Goal: Information Seeking & Learning: Learn about a topic

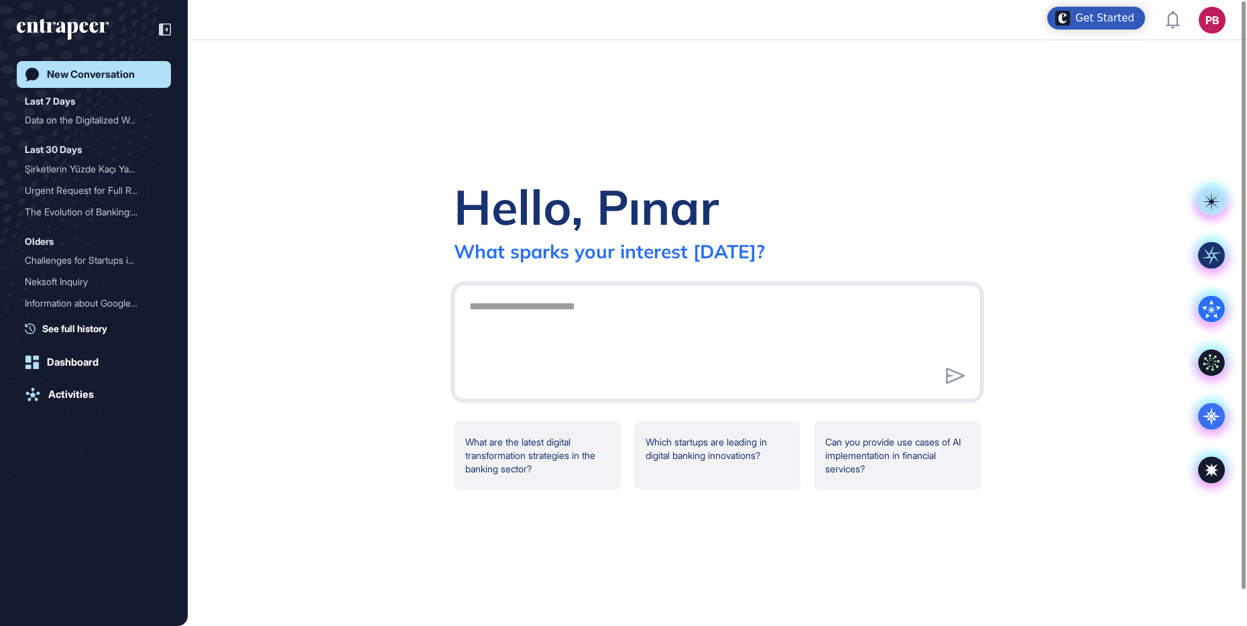
click at [581, 310] on textarea at bounding box center [717, 340] width 512 height 94
click at [570, 324] on textarea "**" at bounding box center [717, 340] width 512 height 94
type textarea "**********"
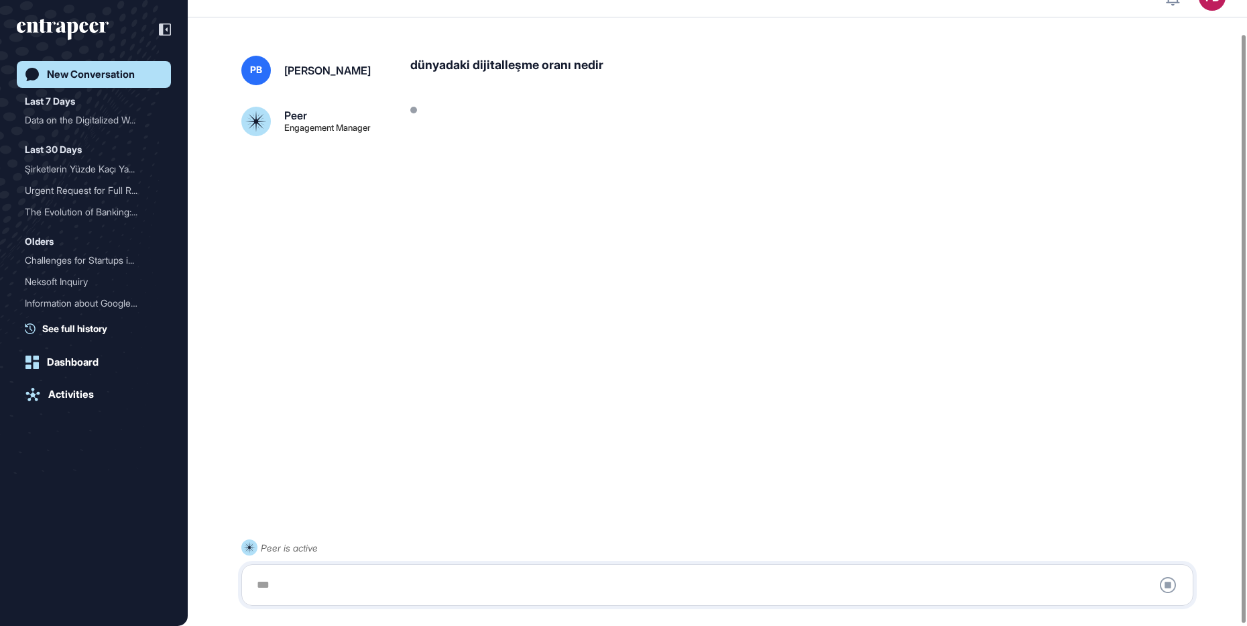
scroll to position [38, 0]
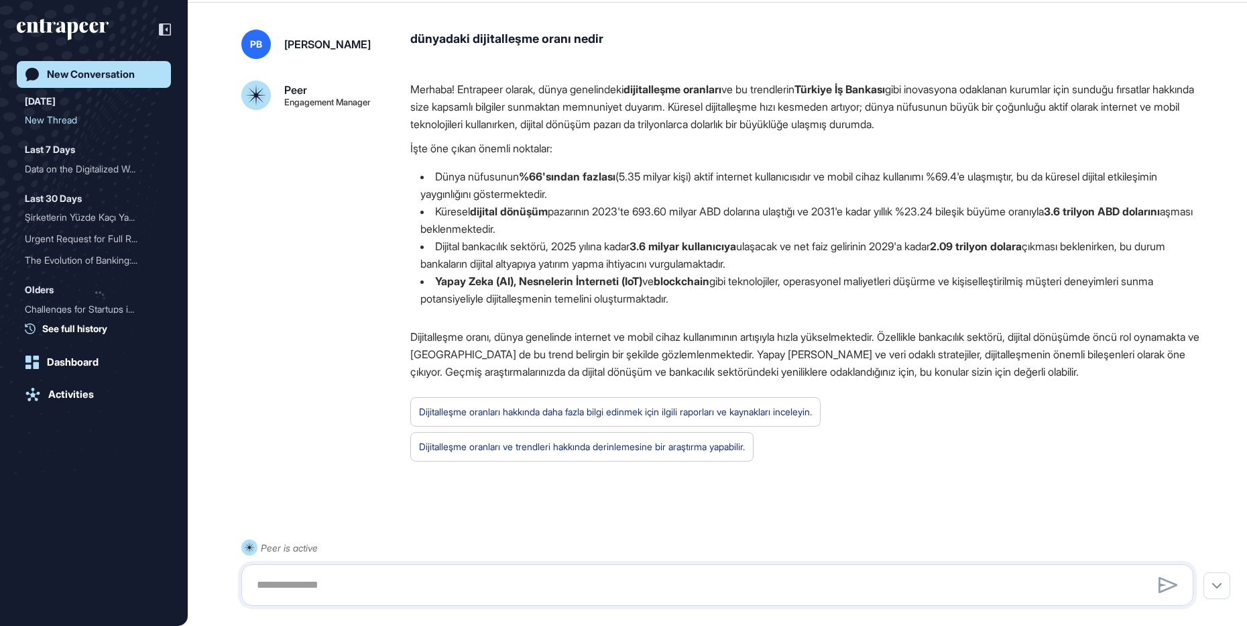
scroll to position [63, 0]
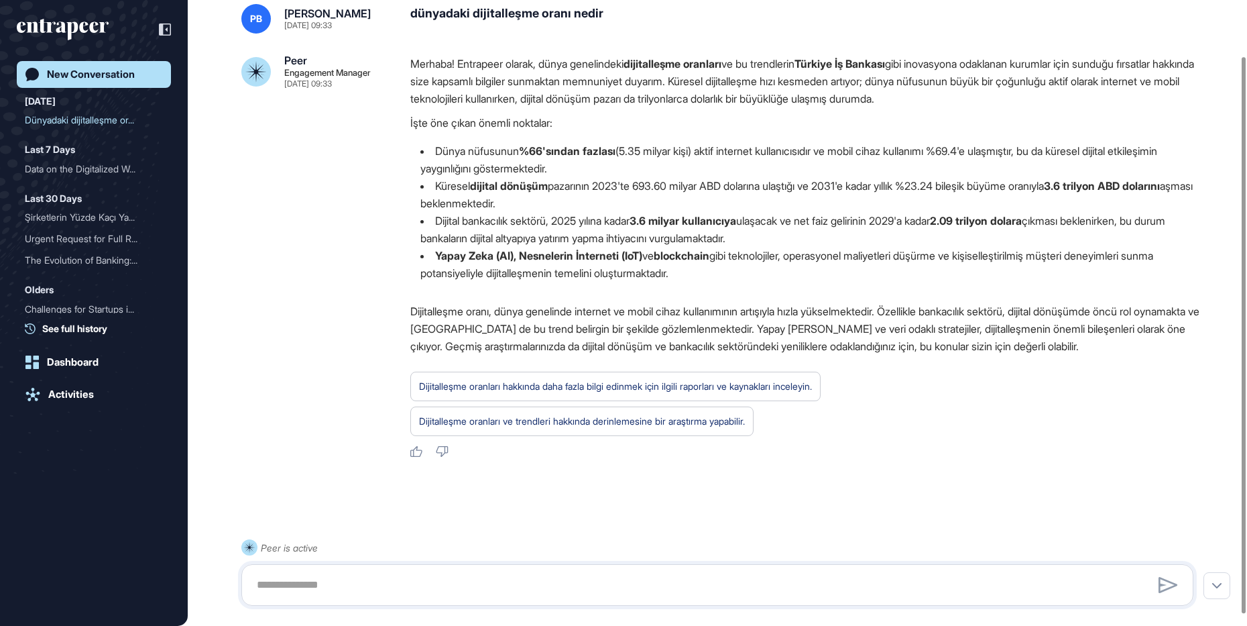
drag, startPoint x: 395, startPoint y: 583, endPoint x: 817, endPoint y: 500, distance: 429.7
click at [817, 499] on div at bounding box center [717, 507] width 952 height 54
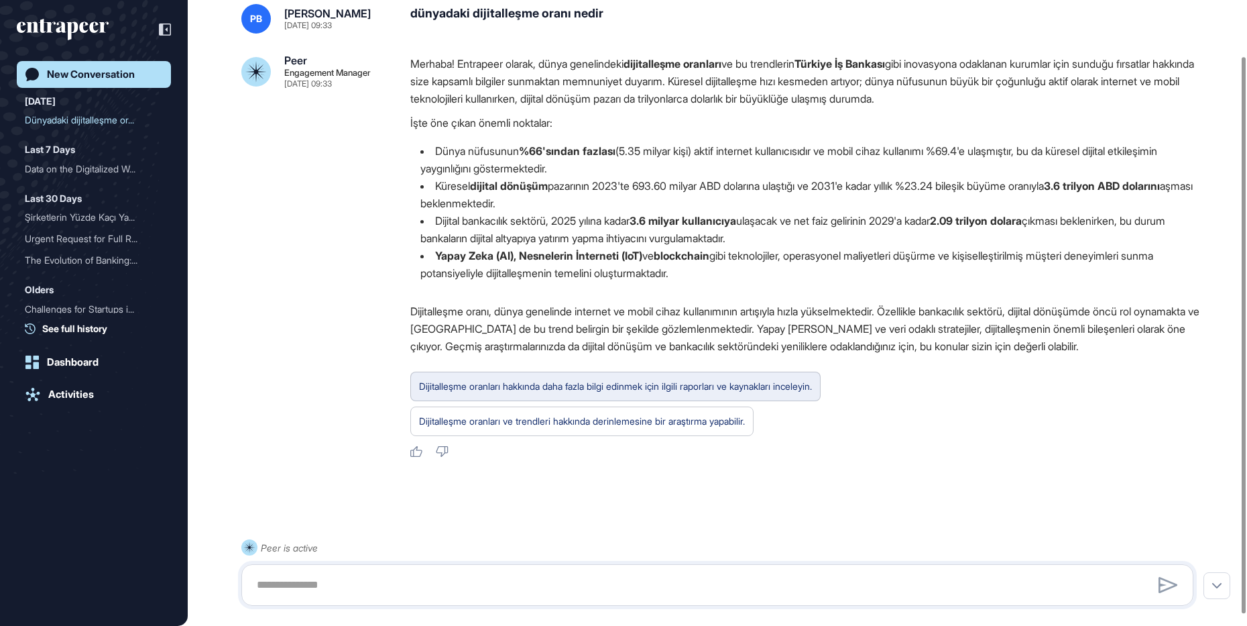
click at [736, 399] on div "Dijitalleşme oranları hakkında daha fazla bilgi edinmek için ilgili raporları v…" at bounding box center [615, 386] width 410 height 30
click at [646, 390] on div "Dijitalleşme oranları hakkında daha fazla bilgi edinmek için ilgili raporları v…" at bounding box center [615, 385] width 393 height 17
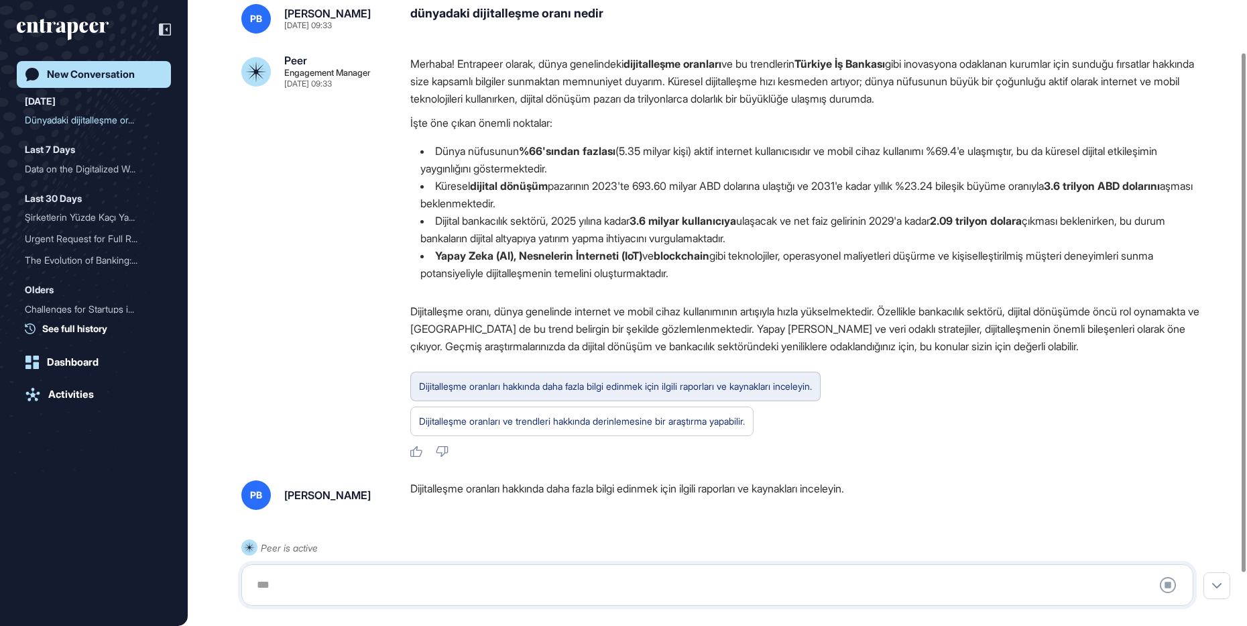
click at [532, 390] on div "Dijitalleşme oranları hakkında daha fazla bilgi edinmek için ilgili raporları v…" at bounding box center [615, 385] width 393 height 17
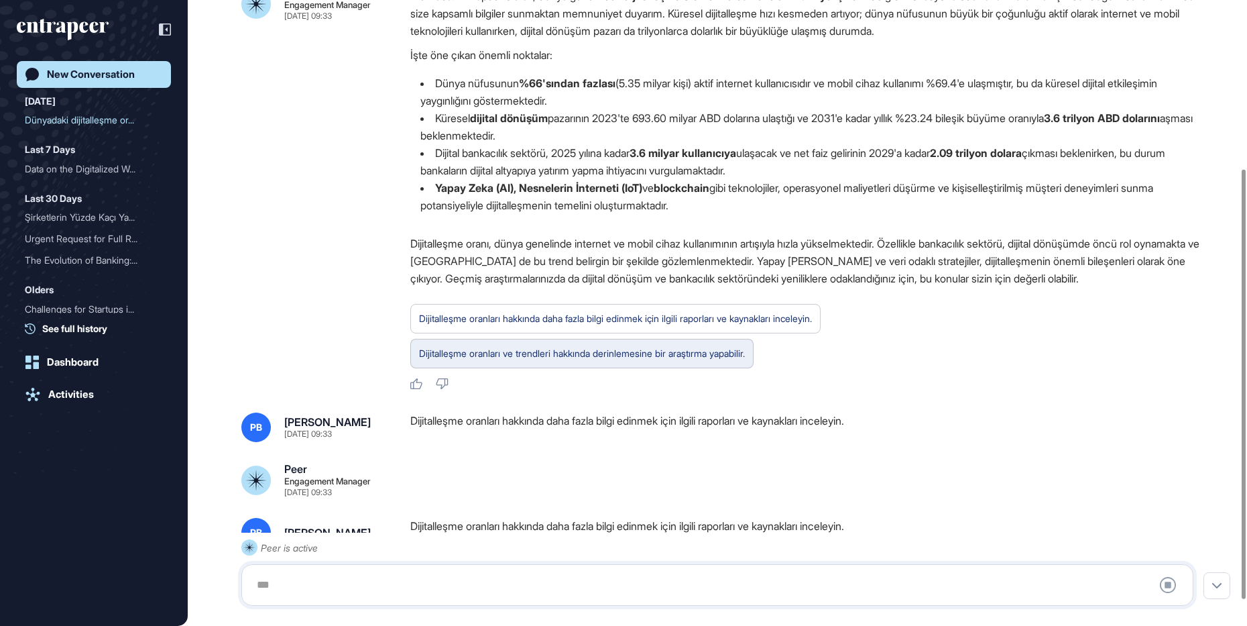
scroll to position [0, 0]
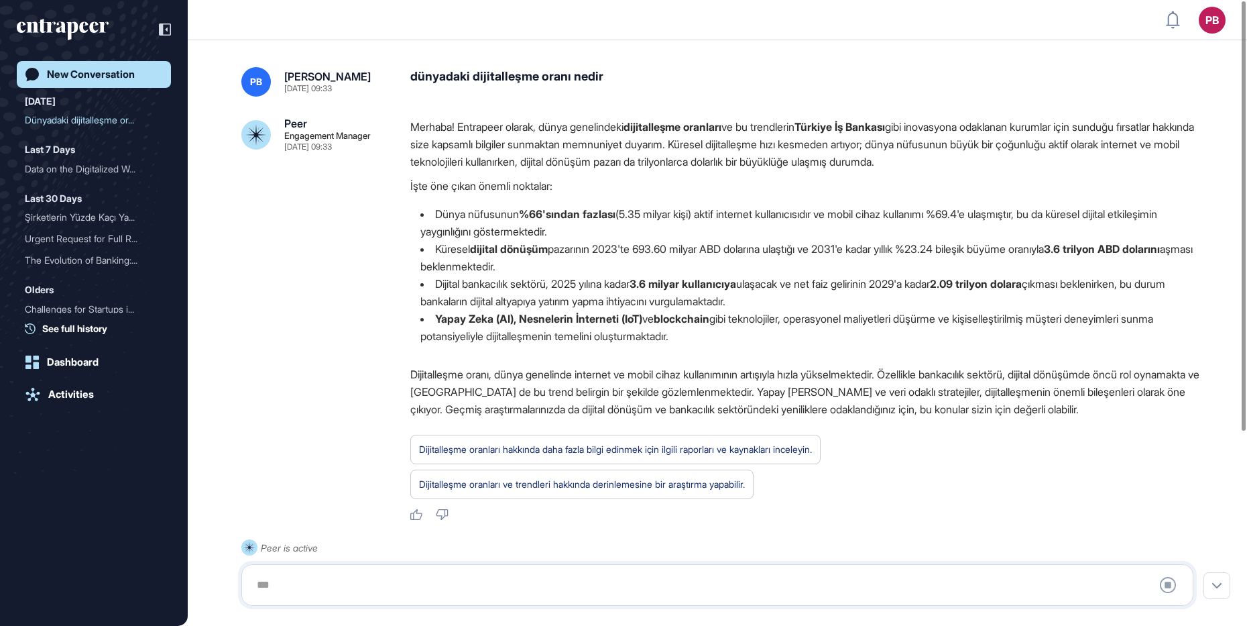
drag, startPoint x: 436, startPoint y: 208, endPoint x: 644, endPoint y: 261, distance: 214.7
click at [644, 261] on ul "Dünya nüfusunun %66'sından fazlası (5.35 milyar kişi) aktif internet kullanıcıs…" at bounding box center [807, 274] width 794 height 139
drag, startPoint x: 644, startPoint y: 261, endPoint x: 582, endPoint y: 222, distance: 73.3
copy ul "Dünya nüfusunun %66'sından fazlası (5.35 milyar kişi) aktif internet kullanıcıs…"
click at [556, 220] on strong "%66'sından fazlası" at bounding box center [567, 213] width 97 height 13
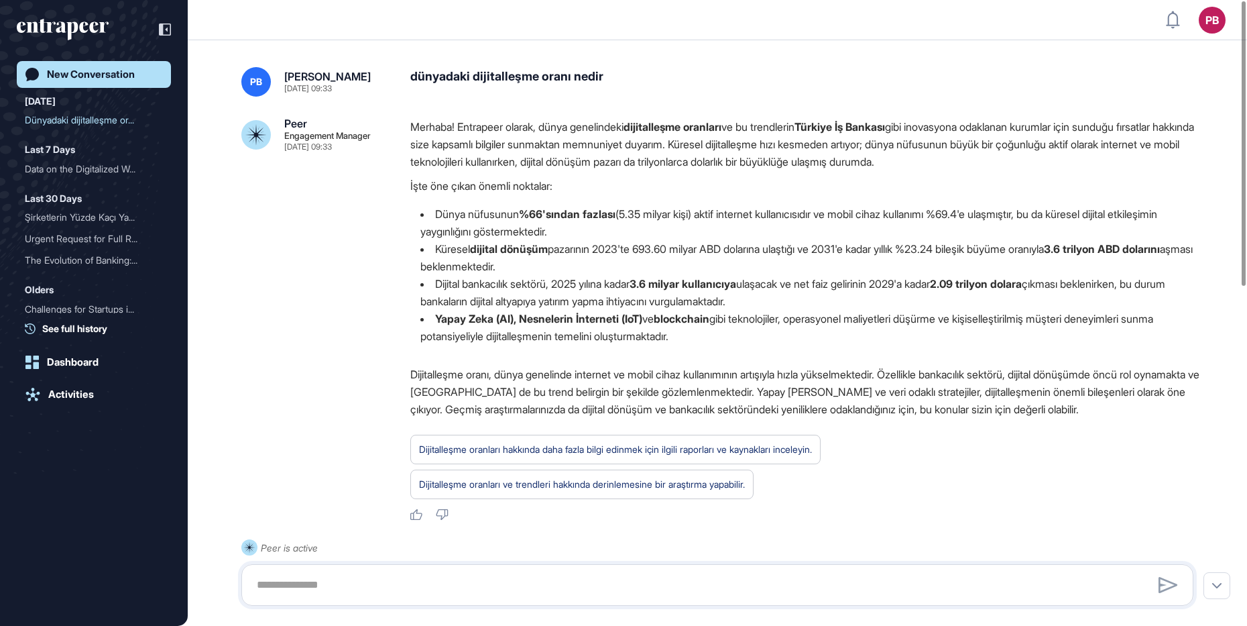
click at [624, 227] on li "Dünya nüfusunun %66'sından fazlası (5.35 milyar kişi) aktif internet kullanıcıs…" at bounding box center [807, 222] width 794 height 35
drag, startPoint x: 533, startPoint y: 208, endPoint x: 422, endPoint y: 214, distance: 111.5
click at [422, 214] on li "Dünya nüfusunun %66'sından fazlası (5.35 milyar kişi) aktif internet kullanıcıs…" at bounding box center [807, 222] width 794 height 35
drag, startPoint x: 422, startPoint y: 214, endPoint x: 446, endPoint y: 221, distance: 25.2
copy li "Dünya nüfusunun %66'sından fazlası (5.35 milyar kişi) aktif internet kullanıcıs…"
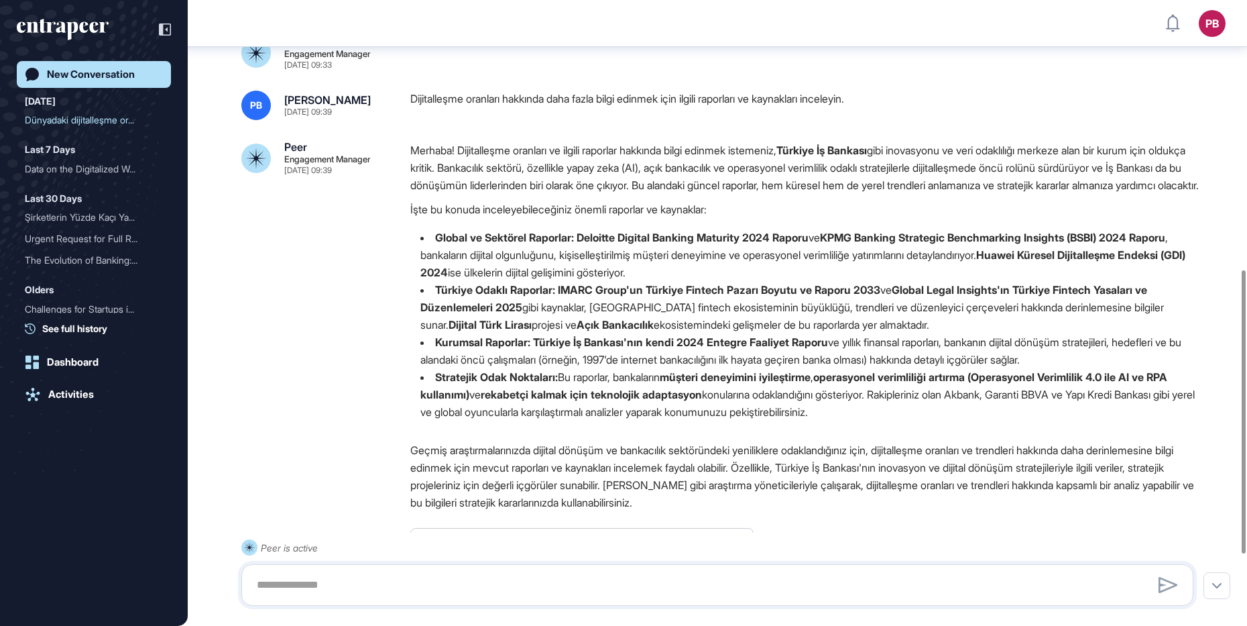
scroll to position [593, 0]
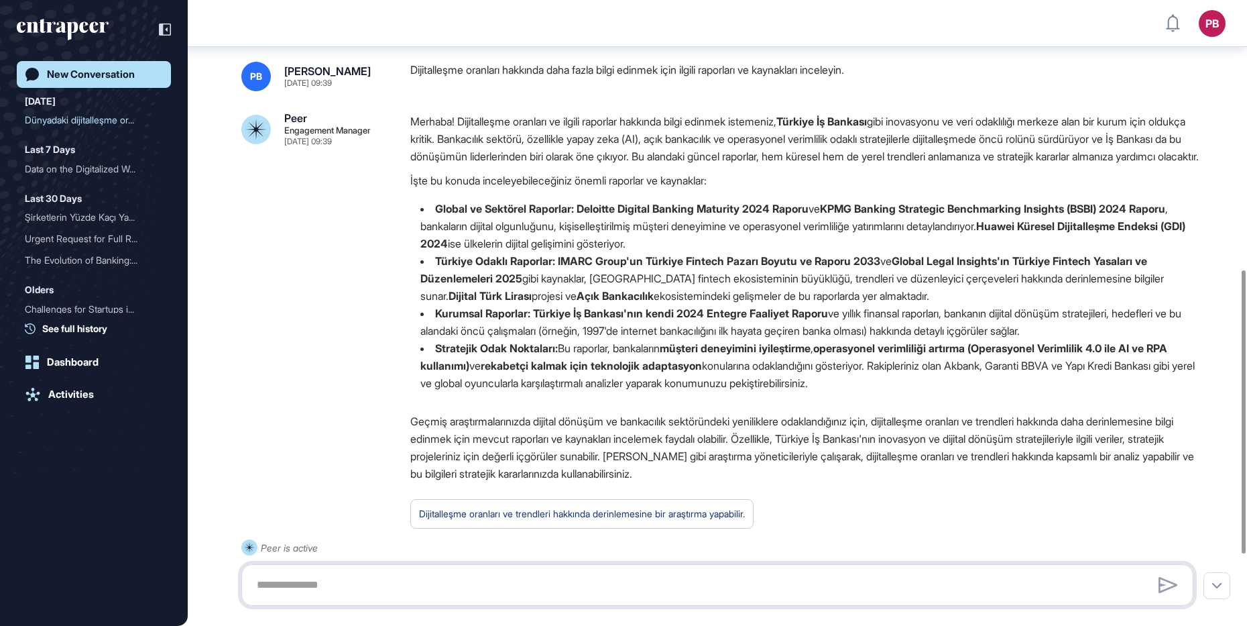
paste textarea "**********"
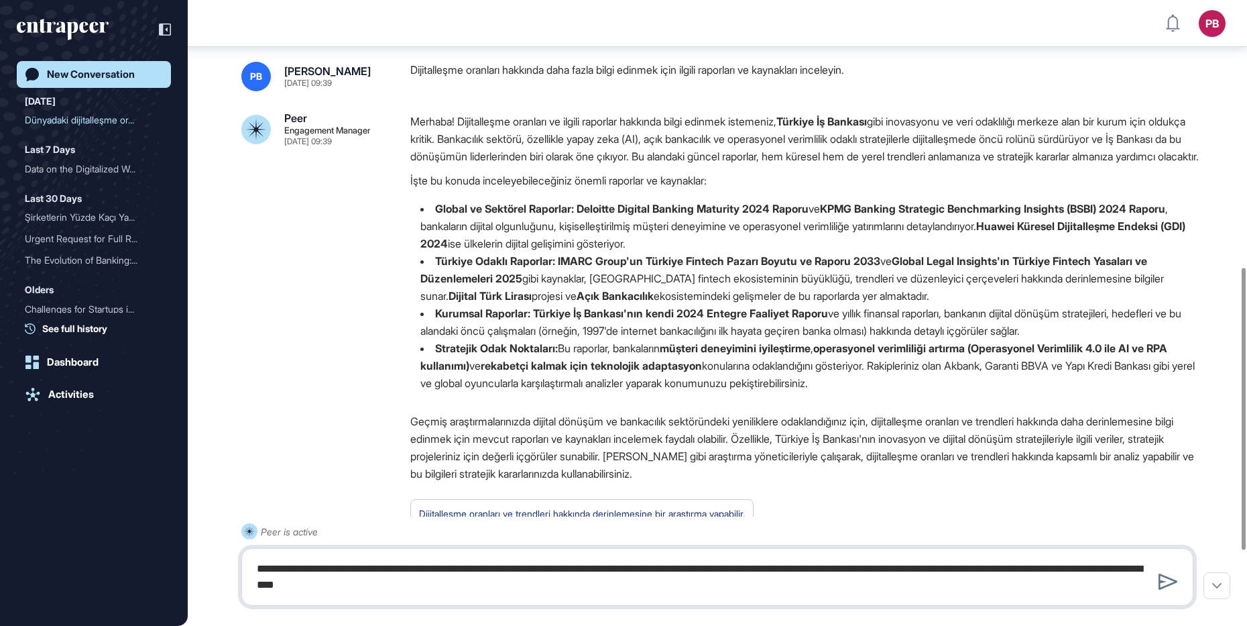
type textarea "**********"
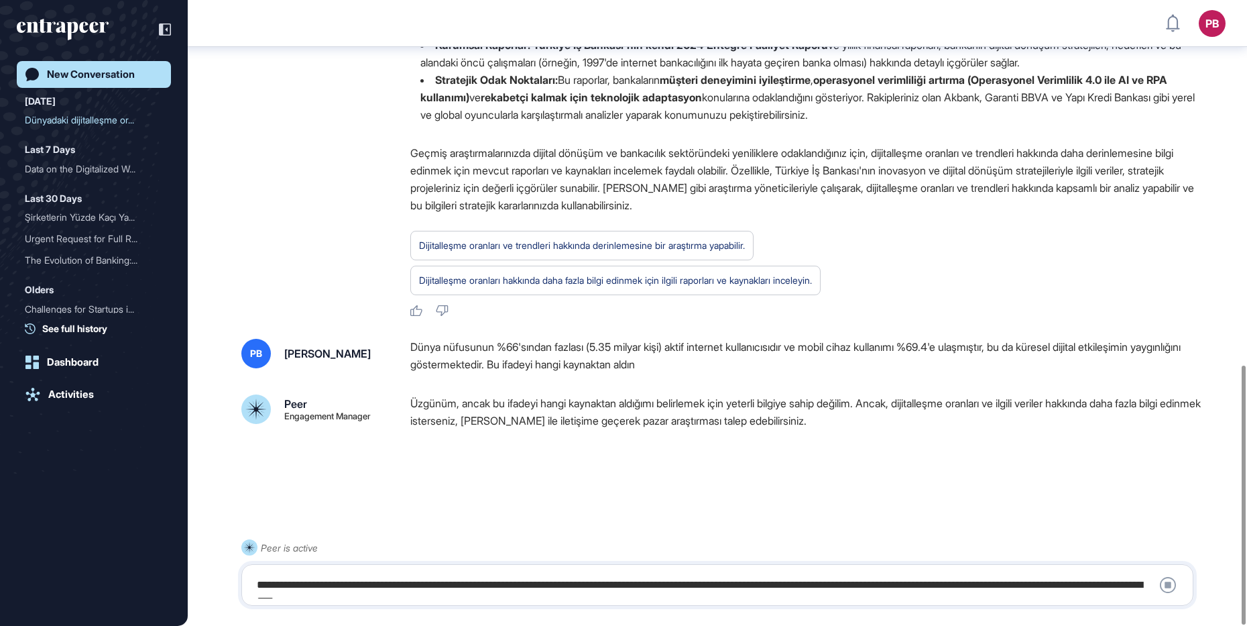
scroll to position [879, 0]
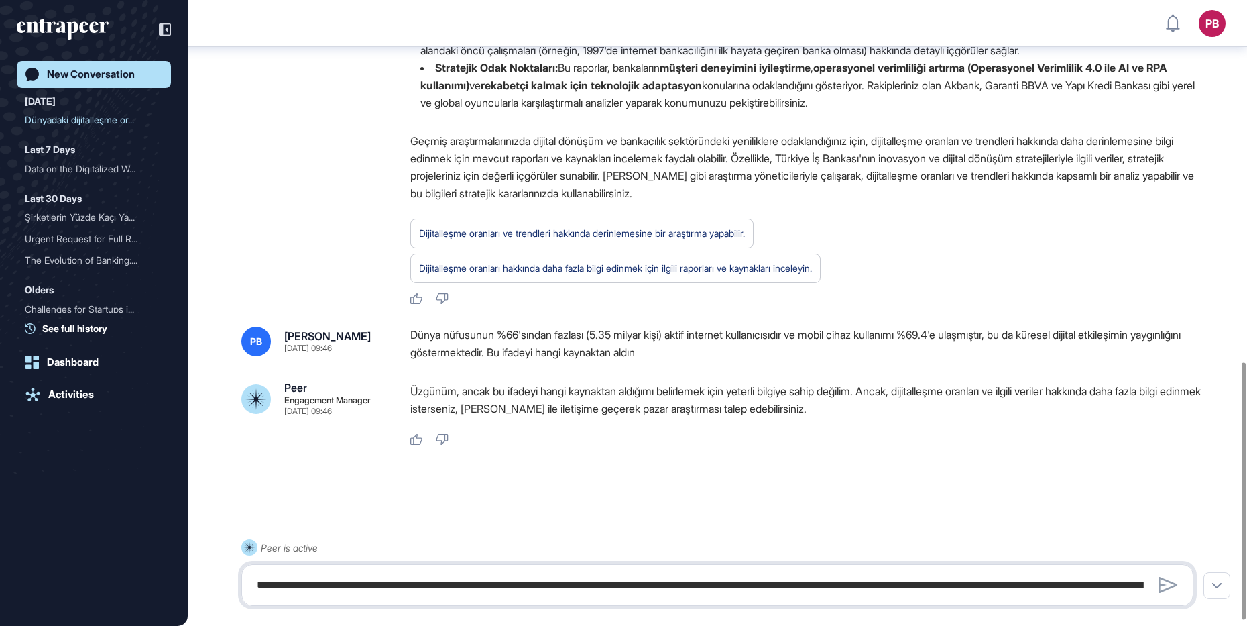
click at [510, 499] on textarea "**********" at bounding box center [717, 584] width 937 height 27
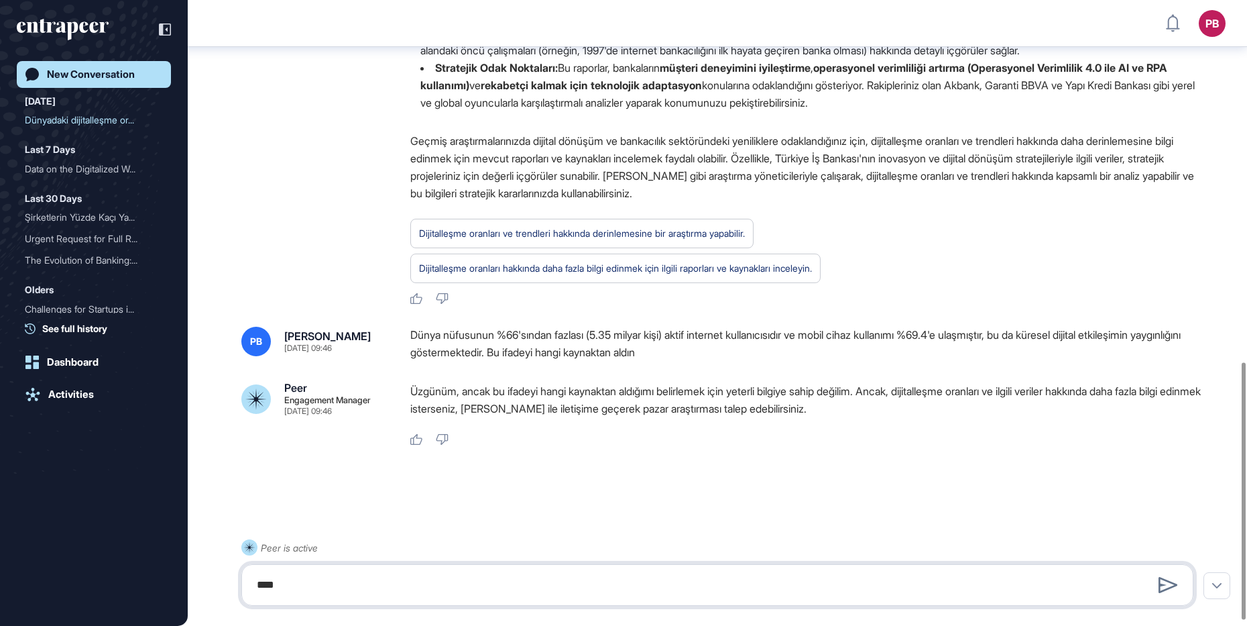
type textarea "****"
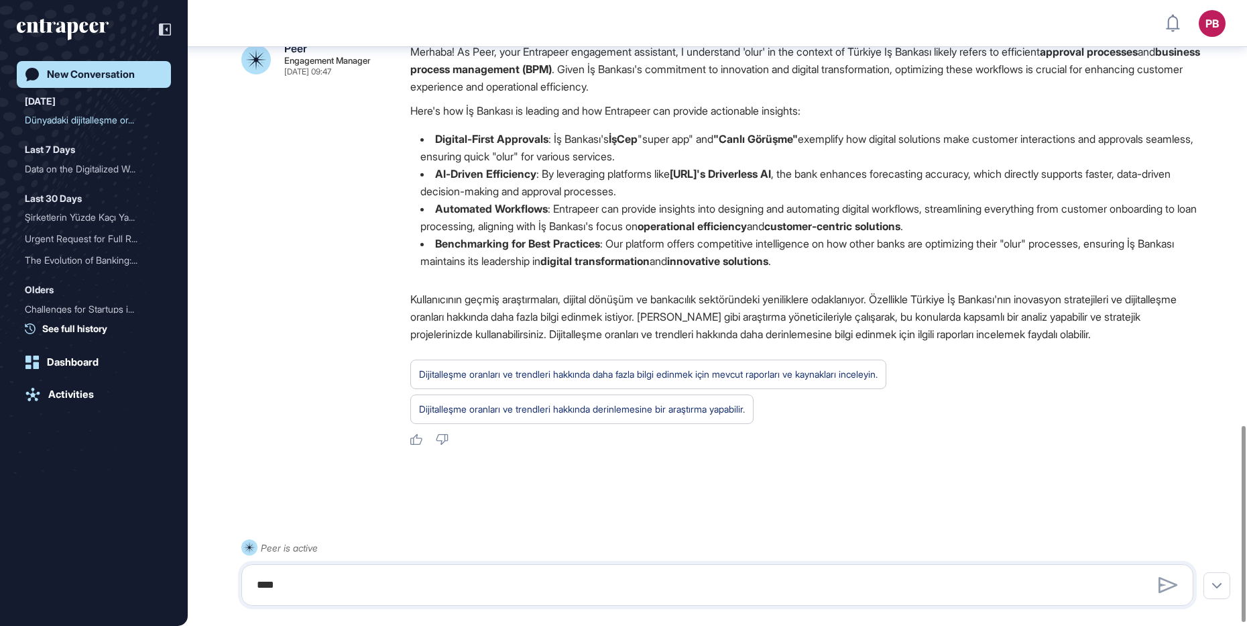
scroll to position [1366, 0]
drag, startPoint x: 43, startPoint y: 84, endPoint x: 80, endPoint y: 68, distance: 40.8
click at [43, 84] on link "New Conversation" at bounding box center [94, 74] width 154 height 27
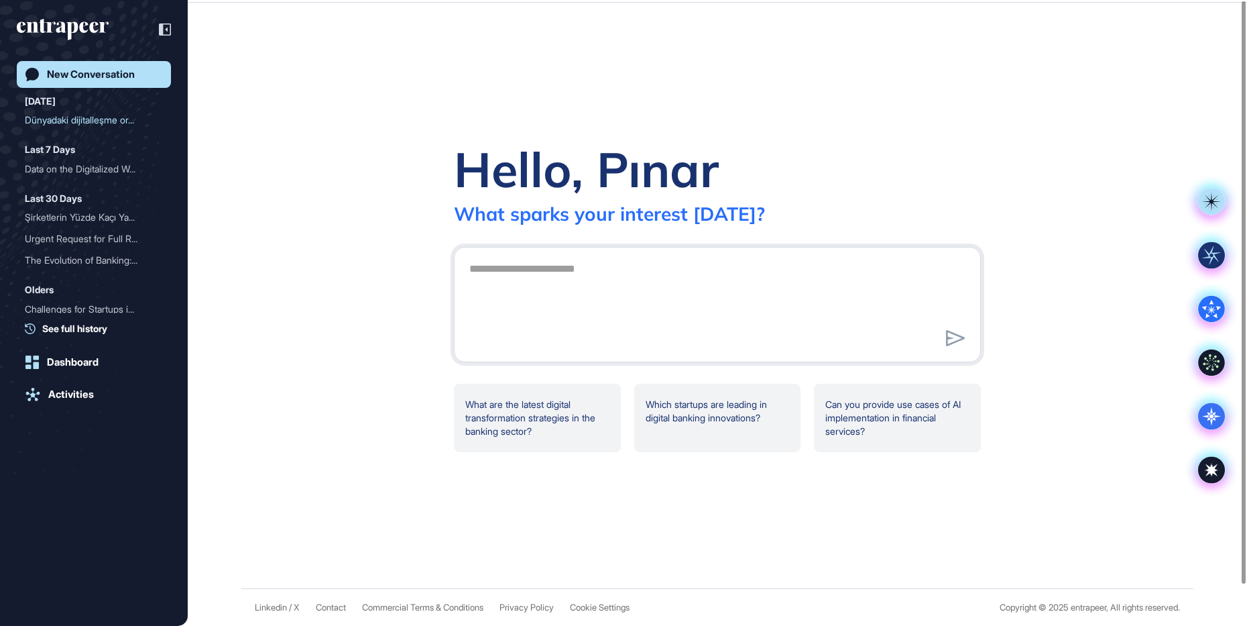
scroll to position [0, 0]
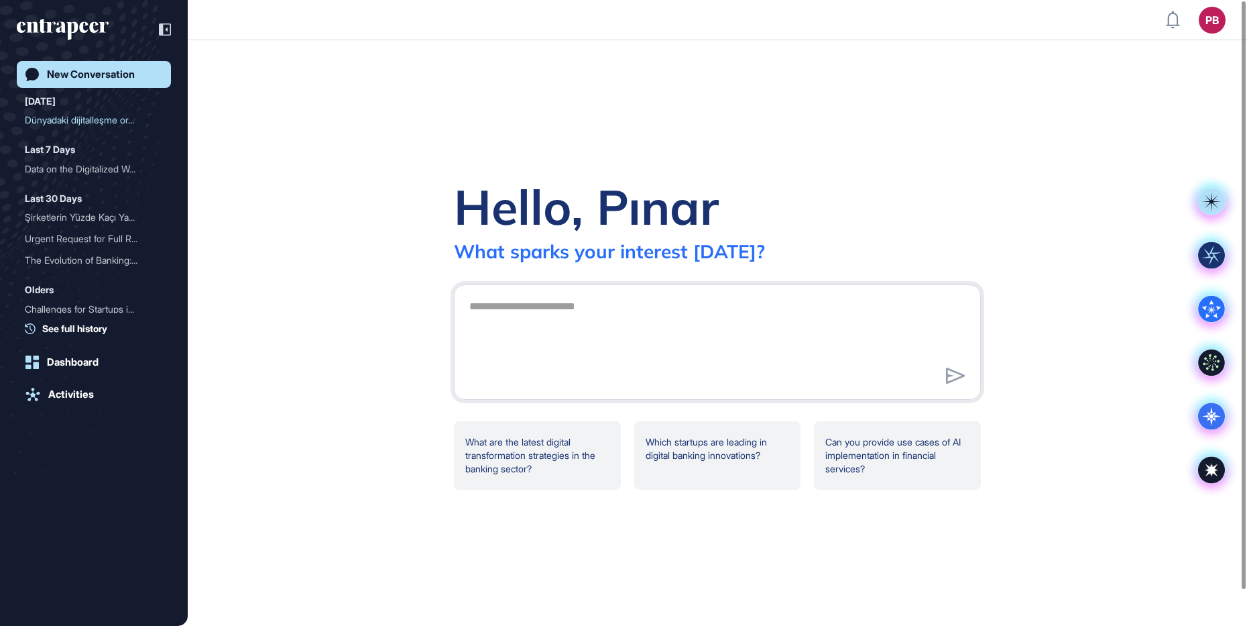
click at [80, 68] on div "New Conversation" at bounding box center [91, 74] width 88 height 12
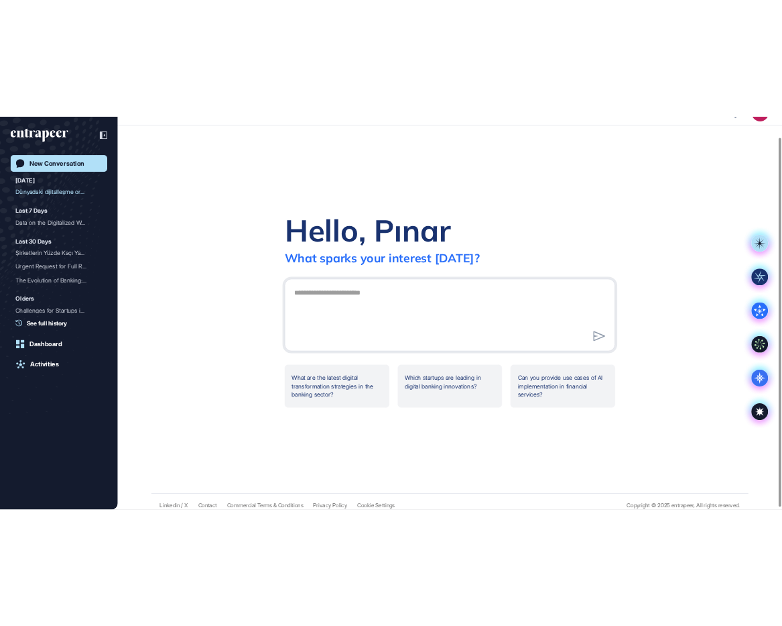
scroll to position [38, 0]
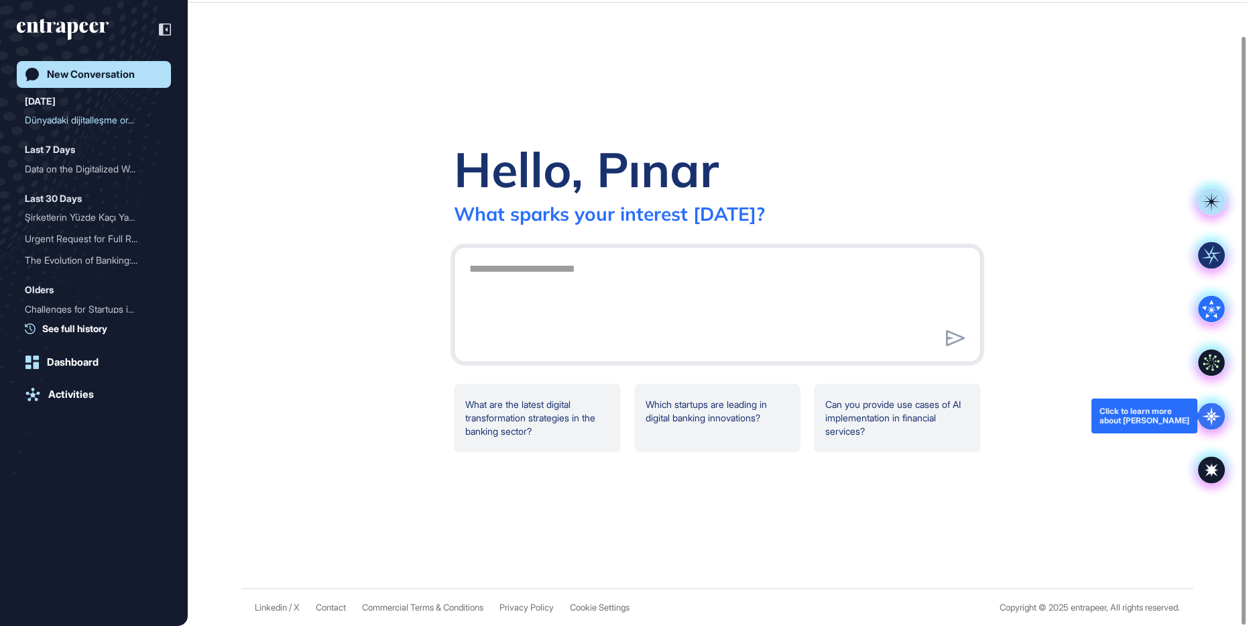
click at [997, 409] on icon at bounding box center [1211, 415] width 27 height 27
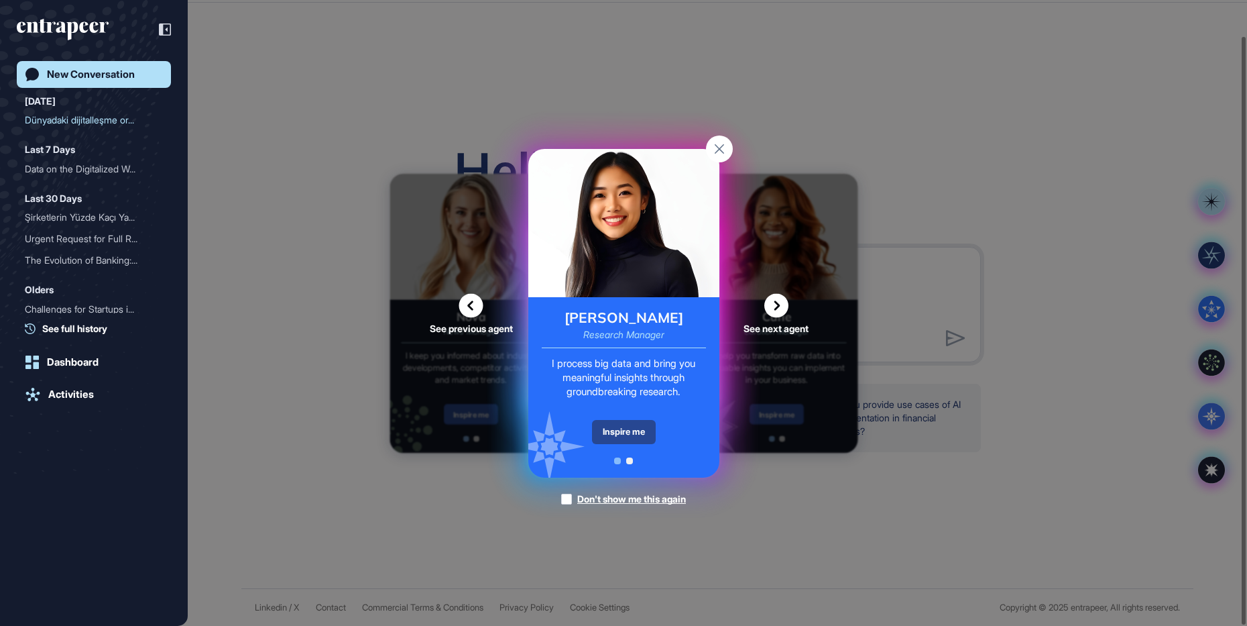
click at [638, 427] on div "Inspire me" at bounding box center [624, 432] width 64 height 24
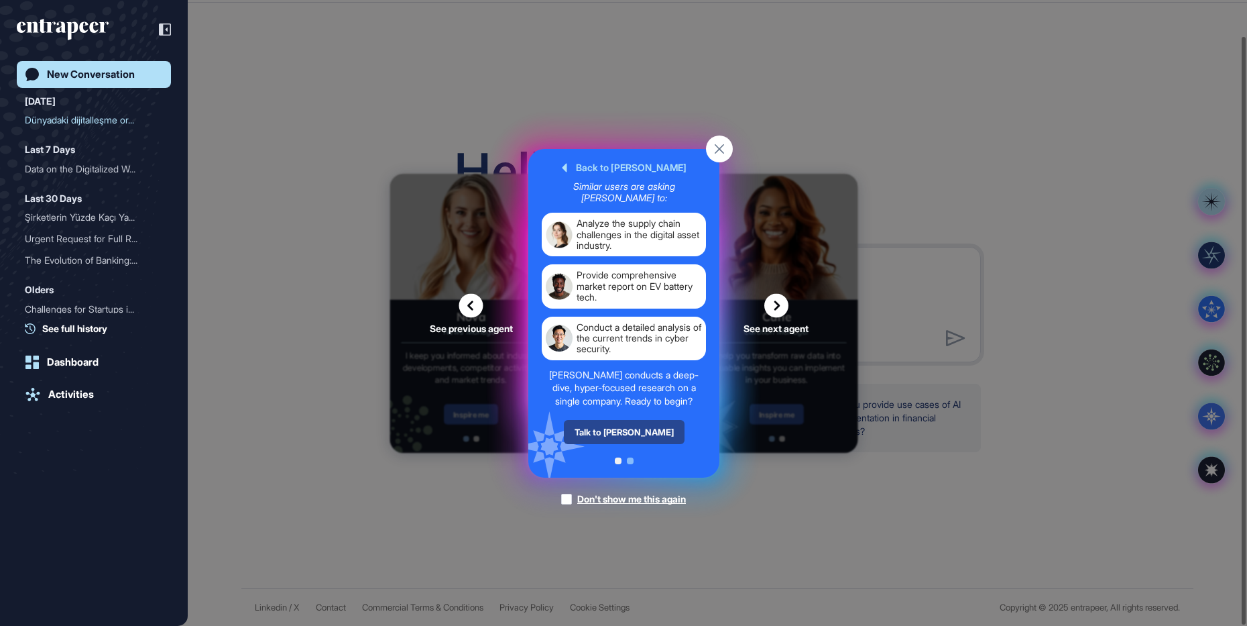
click at [649, 438] on div "Talk to [PERSON_NAME]" at bounding box center [623, 432] width 121 height 24
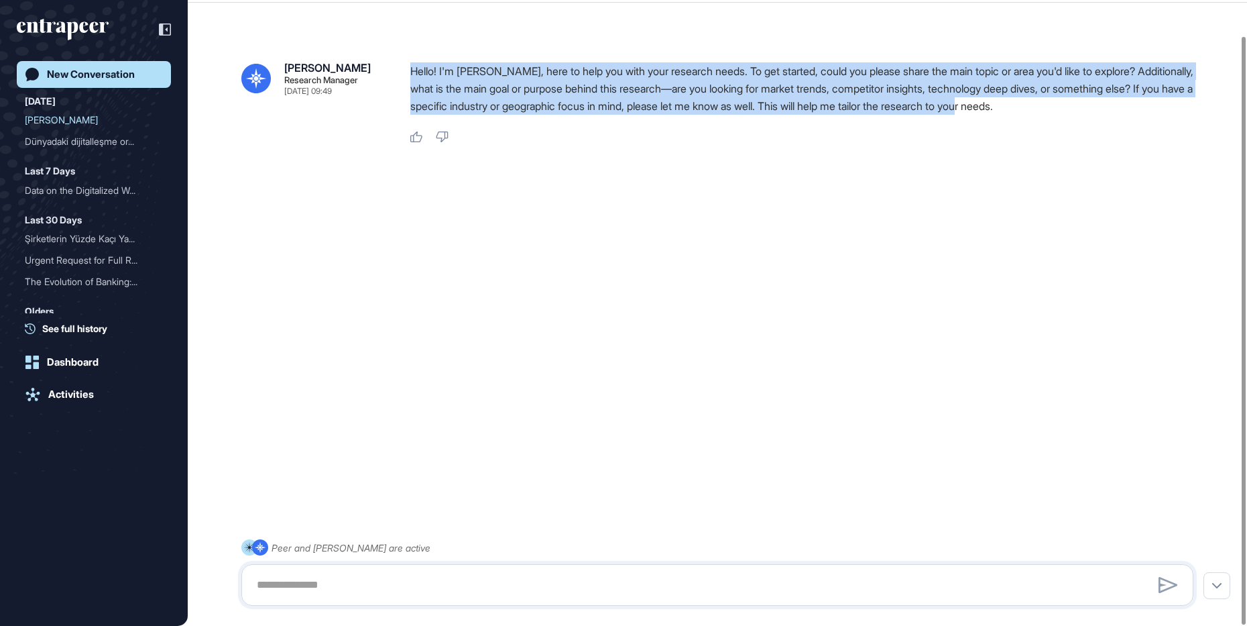
drag, startPoint x: 1149, startPoint y: 109, endPoint x: 411, endPoint y: 62, distance: 739.0
click at [411, 62] on p "Hello! I'm [PERSON_NAME], here to help you with your research needs. To get sta…" at bounding box center [807, 88] width 794 height 52
copy p "Hello! I'm [PERSON_NAME], here to help you with your research needs. To get sta…"
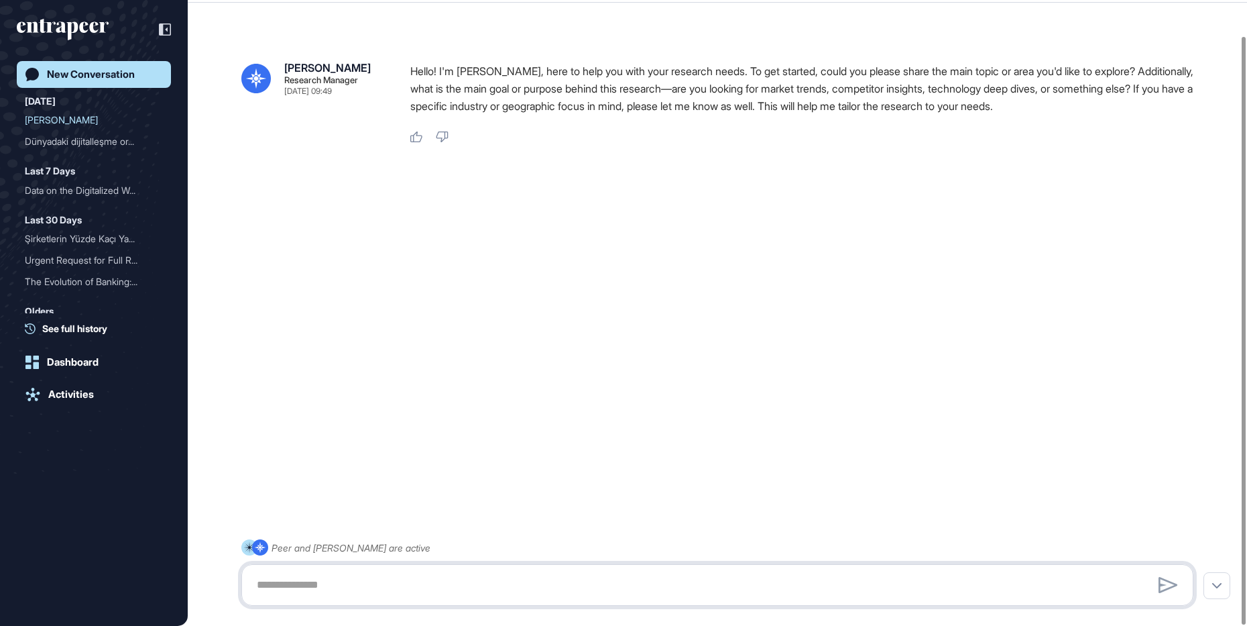
click at [383, 499] on textarea at bounding box center [717, 584] width 937 height 27
paste textarea "**********"
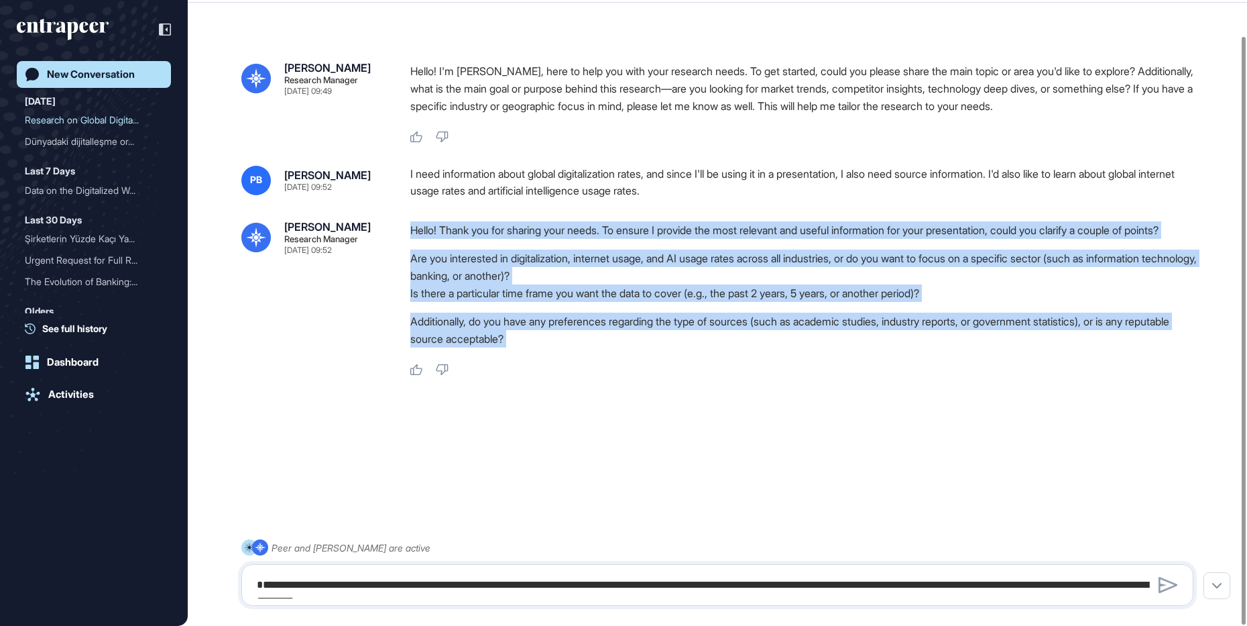
drag, startPoint x: 403, startPoint y: 227, endPoint x: 609, endPoint y: 357, distance: 243.5
click at [622, 371] on div "[PERSON_NAME] Research Manager [DATE] 09:52 Hello! Thank you for sharing your n…" at bounding box center [717, 298] width 952 height 155
drag, startPoint x: 609, startPoint y: 357, endPoint x: 528, endPoint y: 300, distance: 98.6
copy div "Hello! Thank you for sharing your needs. To ensure I provide the most relevant …"
click at [458, 499] on textarea "**********" at bounding box center [717, 584] width 937 height 27
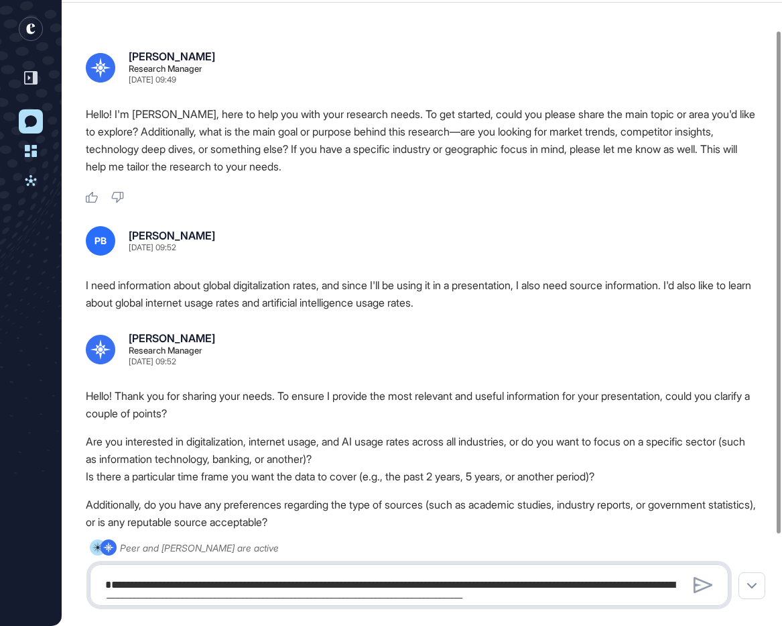
scroll to position [626, 782]
drag, startPoint x: 379, startPoint y: 571, endPoint x: 336, endPoint y: 576, distance: 43.2
click at [336, 499] on textarea "**********" at bounding box center [409, 584] width 624 height 27
click at [434, 499] on textarea "**********" at bounding box center [409, 584] width 624 height 27
paste textarea
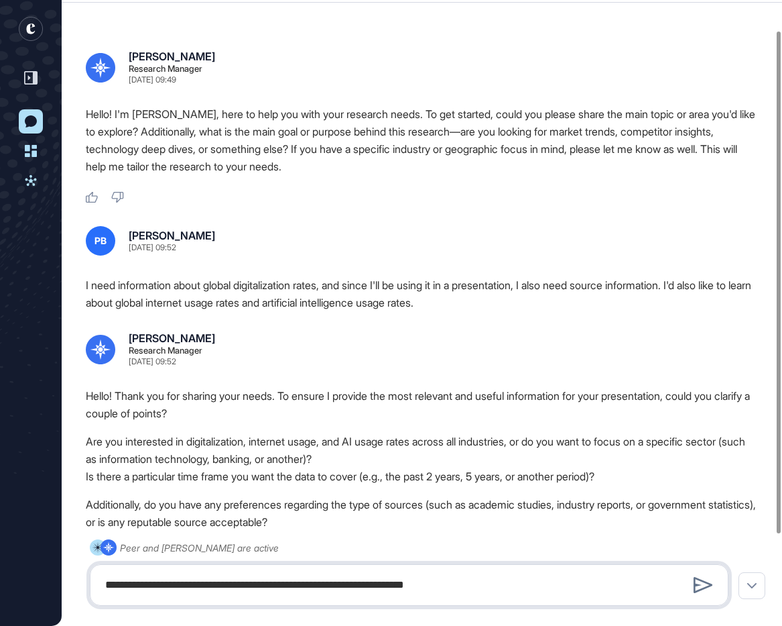
type textarea "**********"
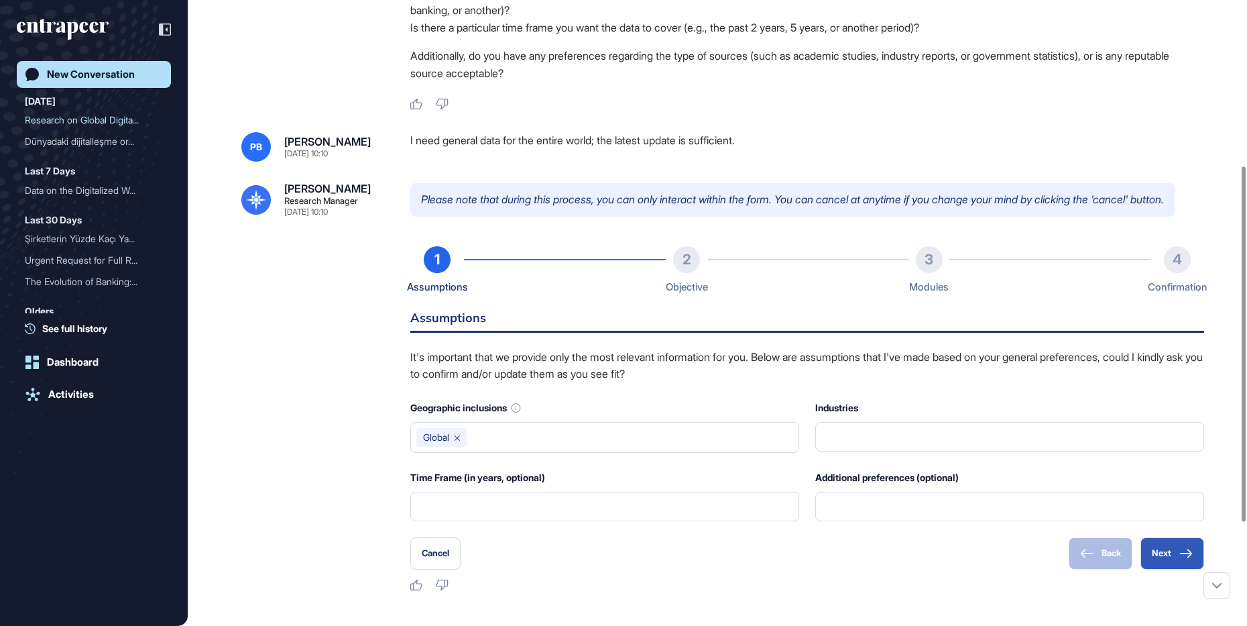
scroll to position [291, 0]
drag, startPoint x: 484, startPoint y: 221, endPoint x: 432, endPoint y: 201, distance: 55.2
click at [432, 201] on p "Please note that during this process, you can only interact within the form. Yo…" at bounding box center [792, 201] width 764 height 34
drag, startPoint x: 432, startPoint y: 201, endPoint x: 449, endPoint y: 245, distance: 47.3
click at [449, 217] on p "Please note that during this process, you can only interact within the form. Yo…" at bounding box center [792, 201] width 764 height 34
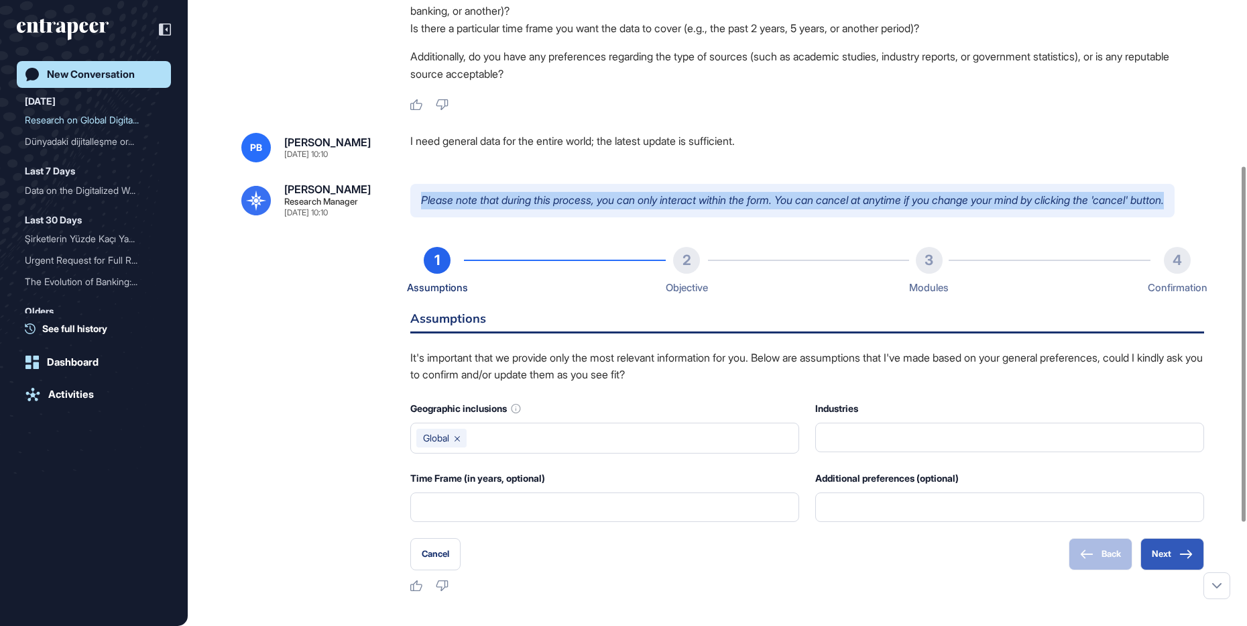
drag, startPoint x: 469, startPoint y: 243, endPoint x: 413, endPoint y: 209, distance: 65.9
click at [413, 209] on p "Please note that during this process, you can only interact within the form. Yo…" at bounding box center [792, 201] width 764 height 34
drag, startPoint x: 413, startPoint y: 209, endPoint x: 441, endPoint y: 221, distance: 30.6
copy p "Please note that during this process, you can only interact within the form. Yo…"
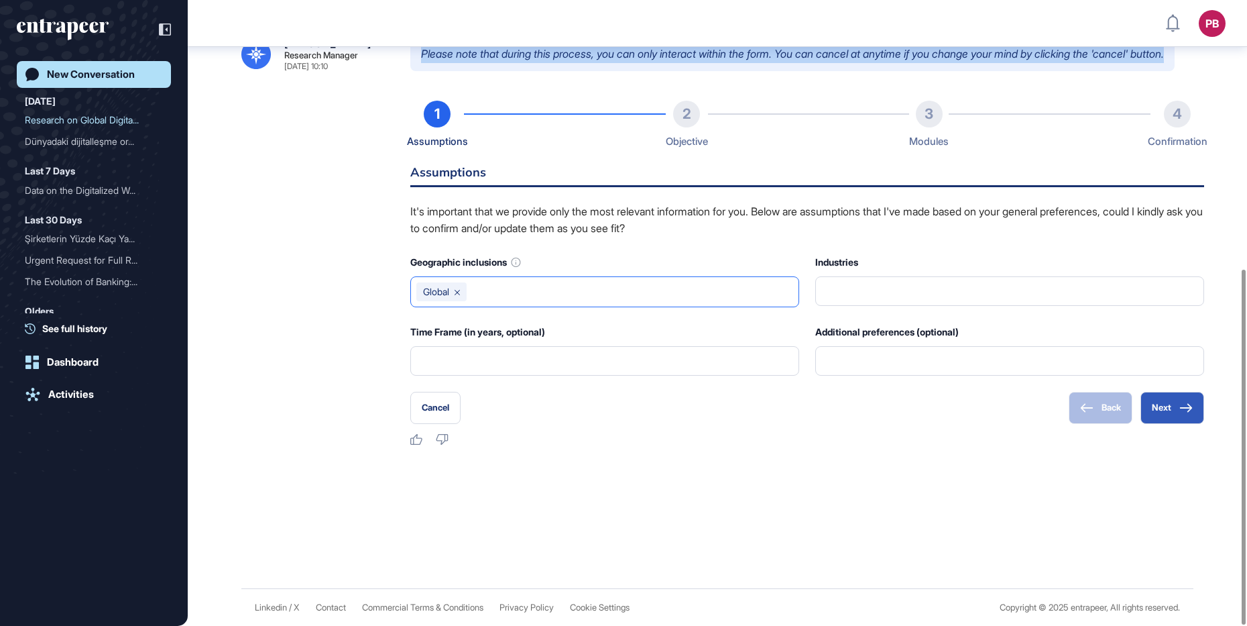
scroll to position [479, 0]
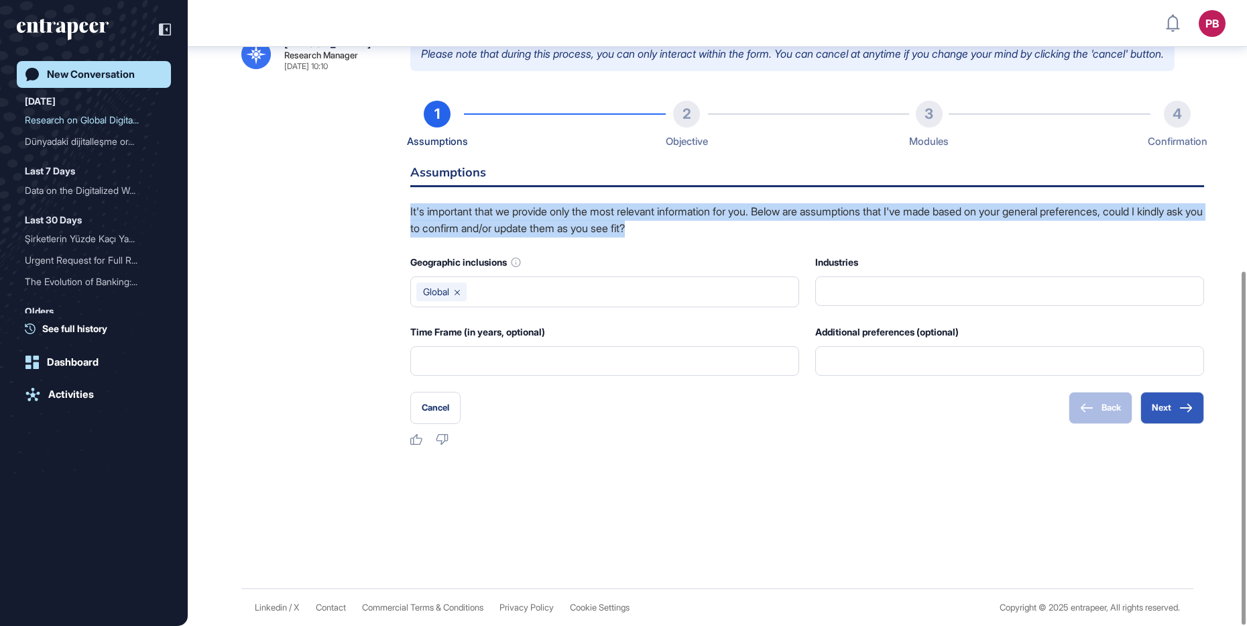
drag, startPoint x: 406, startPoint y: 209, endPoint x: 803, endPoint y: 231, distance: 398.2
click at [803, 231] on div "[PERSON_NAME] Research Manager [DATE] 10:10 Please note that during this proces…" at bounding box center [717, 242] width 952 height 408
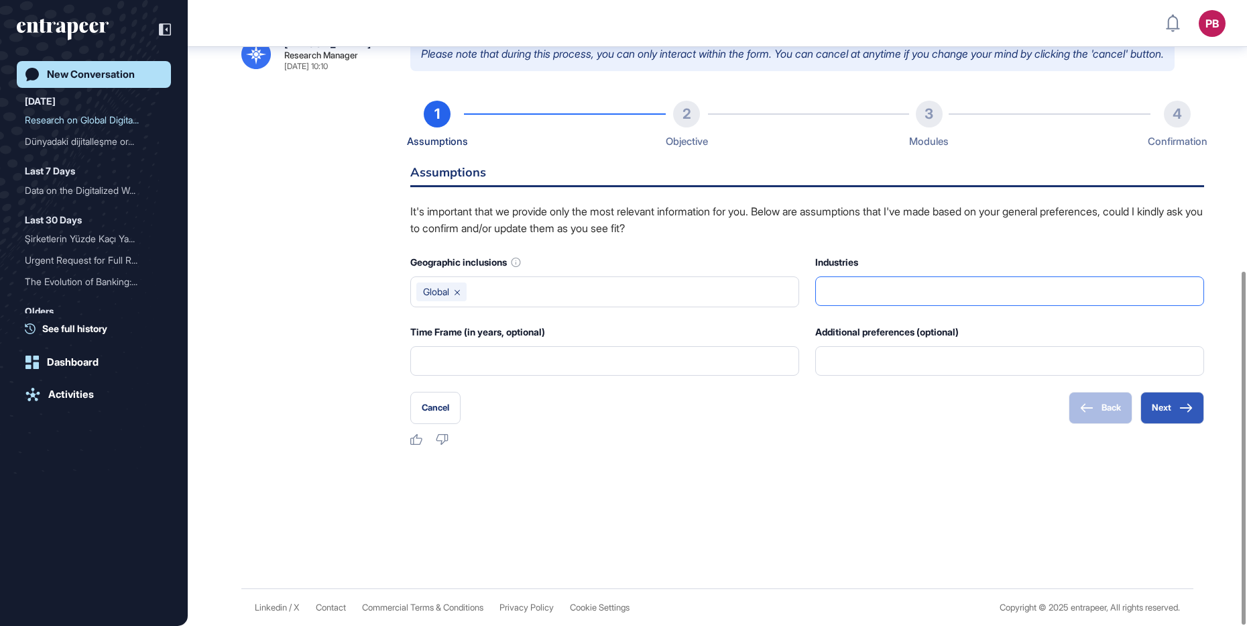
drag, startPoint x: 803, startPoint y: 231, endPoint x: 851, endPoint y: 297, distance: 81.1
click at [851, 297] on input "text" at bounding box center [1009, 291] width 371 height 28
click at [997, 406] on button "Next" at bounding box center [1172, 408] width 64 height 32
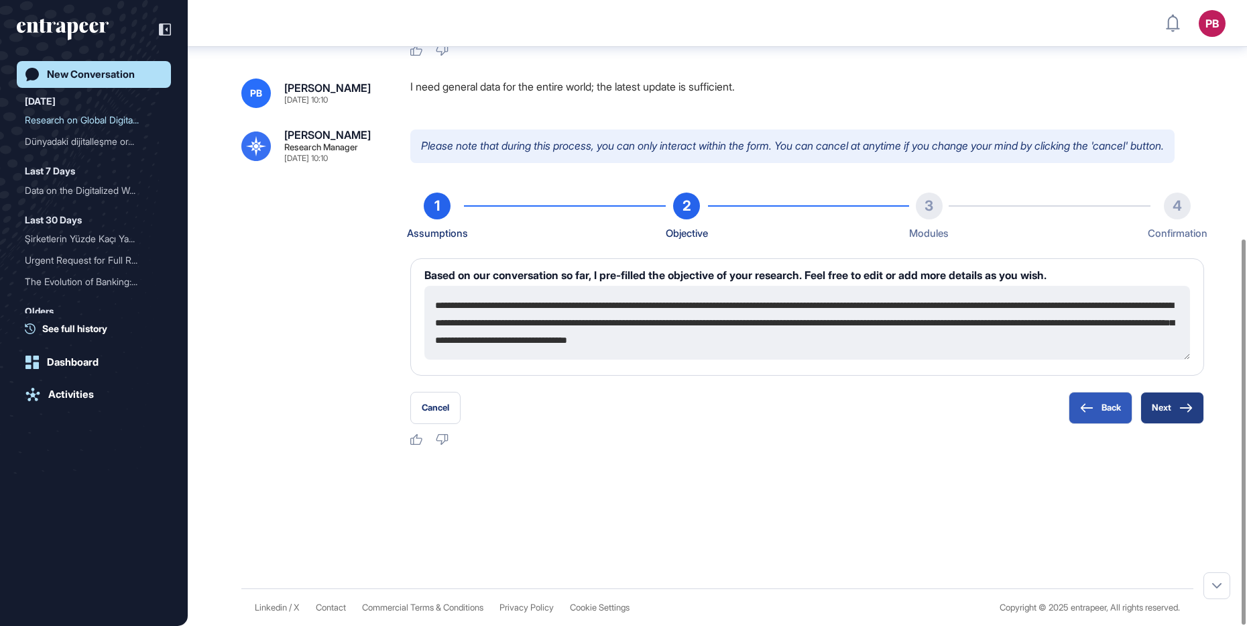
scroll to position [387, 0]
drag, startPoint x: 428, startPoint y: 304, endPoint x: 1045, endPoint y: 314, distance: 617.6
click at [997, 367] on div "**********" at bounding box center [807, 316] width 794 height 117
click at [997, 394] on button "Next" at bounding box center [1172, 408] width 64 height 32
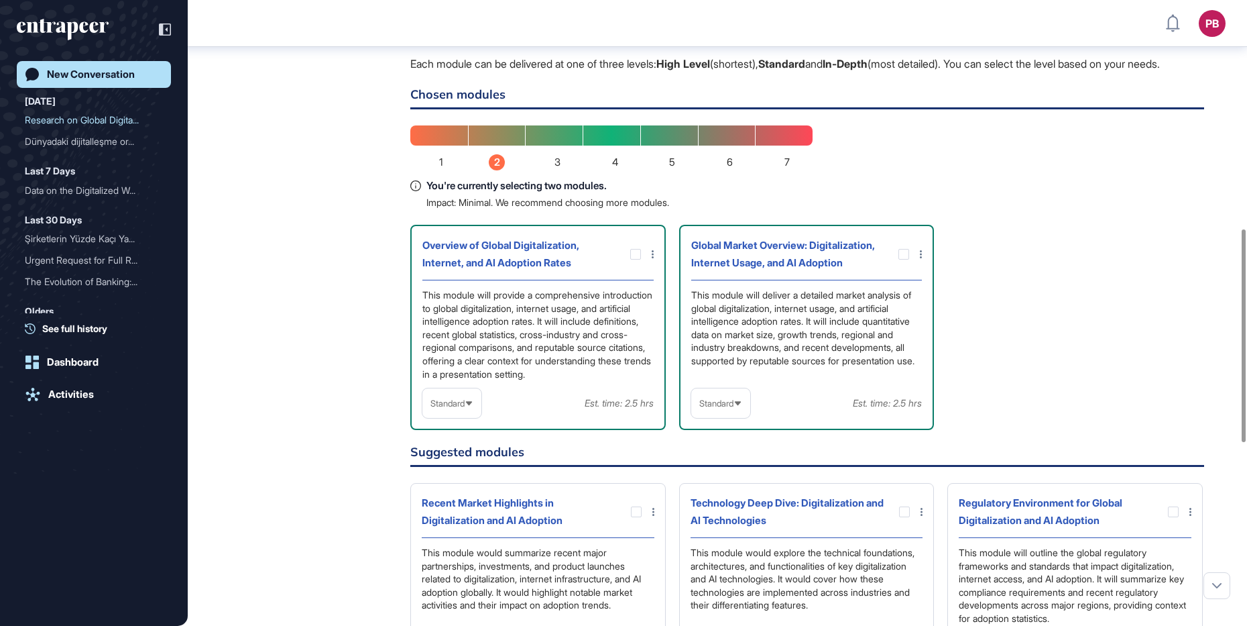
scroll to position [722, 0]
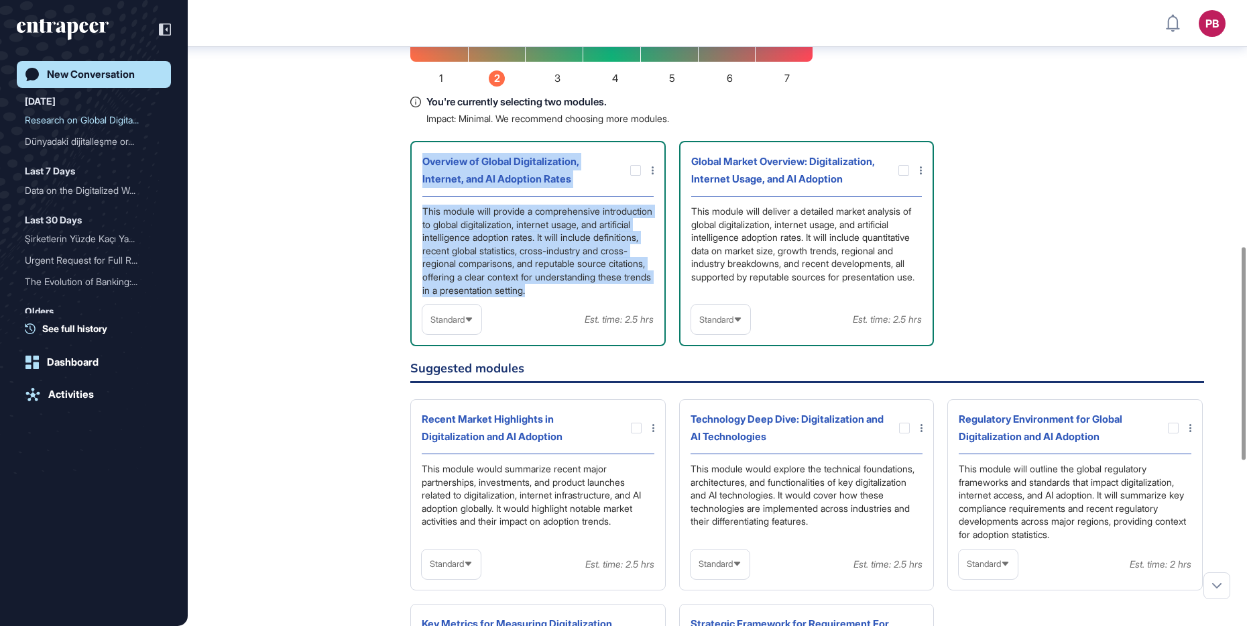
drag, startPoint x: 415, startPoint y: 208, endPoint x: 647, endPoint y: 349, distance: 271.7
click at [647, 346] on div "Overview of Global Digitalization, Internet, and AI Adoption Rates This module …" at bounding box center [537, 243] width 255 height 205
drag, startPoint x: 645, startPoint y: 346, endPoint x: 563, endPoint y: 314, distance: 87.9
copy div "Overview of Global Digitalization, Internet, and AI Adoption Rates This module …"
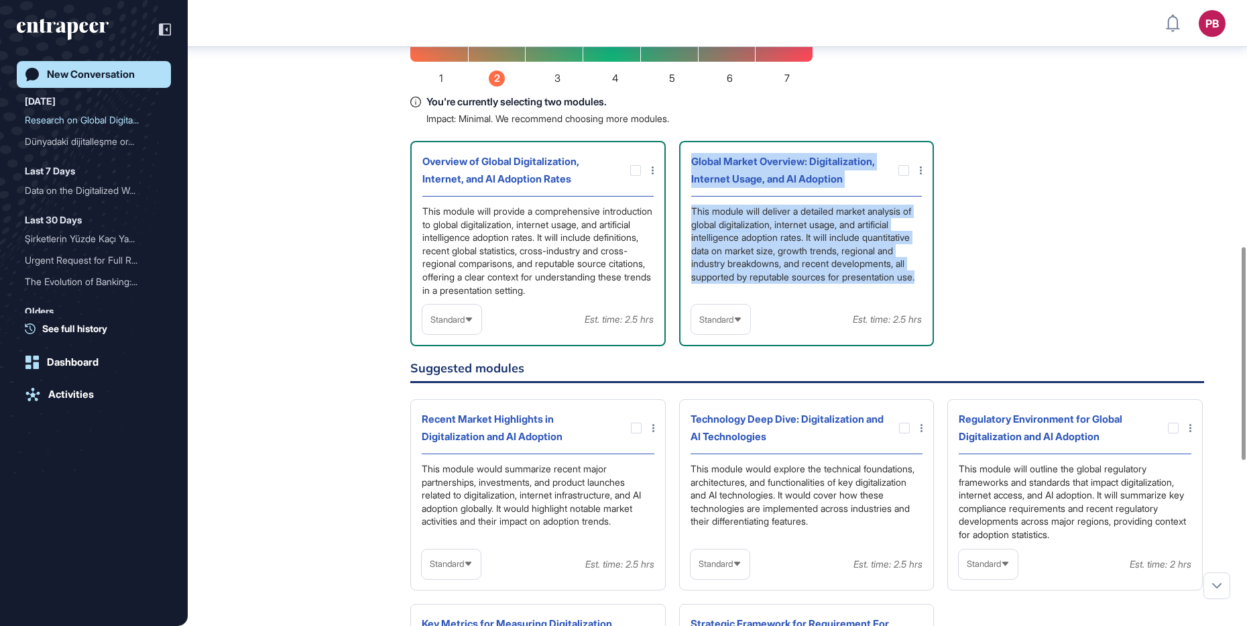
drag, startPoint x: 678, startPoint y: 217, endPoint x: 843, endPoint y: 339, distance: 204.8
click at [843, 339] on div "Overview of Global Digitalization, Internet, and AI Adoption Rates This module …" at bounding box center [807, 243] width 794 height 205
drag, startPoint x: 843, startPoint y: 339, endPoint x: 785, endPoint y: 272, distance: 88.4
copy div "Global Market Overview: Digitalization, Internet Usage, and AI Adoption This mo…"
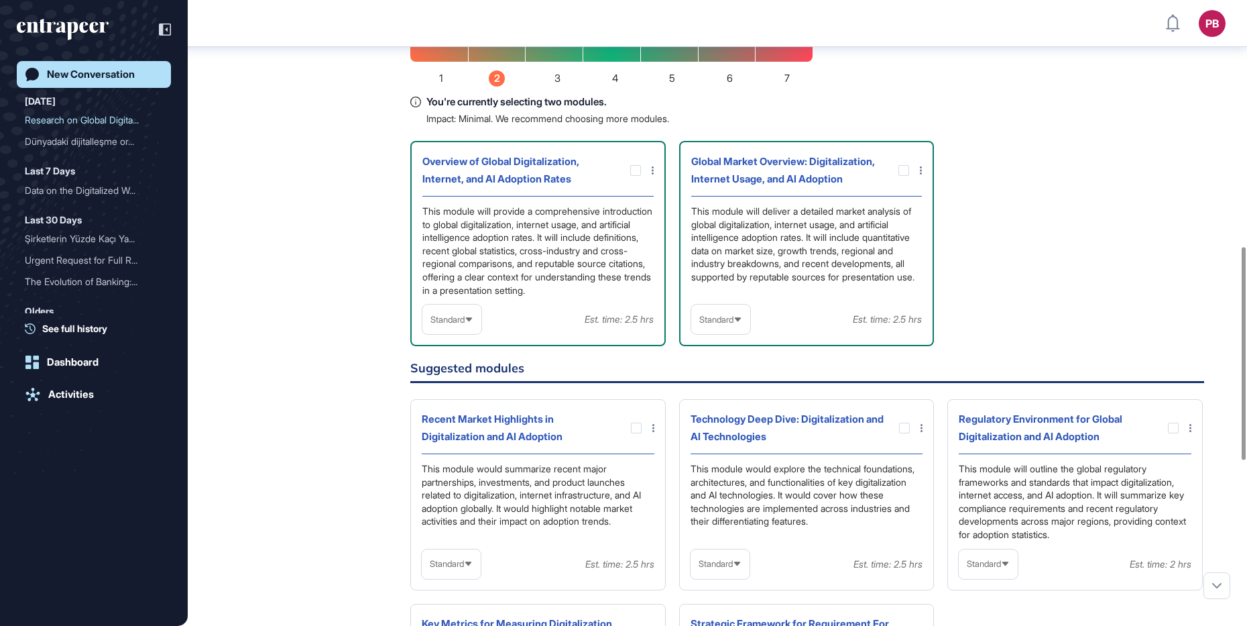
click at [470, 296] on div "This module will provide a comprehensive introduction to global digitalization,…" at bounding box center [537, 250] width 231 height 92
click at [453, 333] on div "Standard" at bounding box center [451, 319] width 59 height 26
click at [497, 250] on div "Overview of Global Digitalization, Internet, and AI Adoption Rates This module …" at bounding box center [537, 243] width 255 height 205
click at [498, 188] on div "Overview of Global Digitalization, Internet, and AI Adoption Rates" at bounding box center [521, 170] width 198 height 35
click at [902, 176] on div at bounding box center [903, 170] width 11 height 11
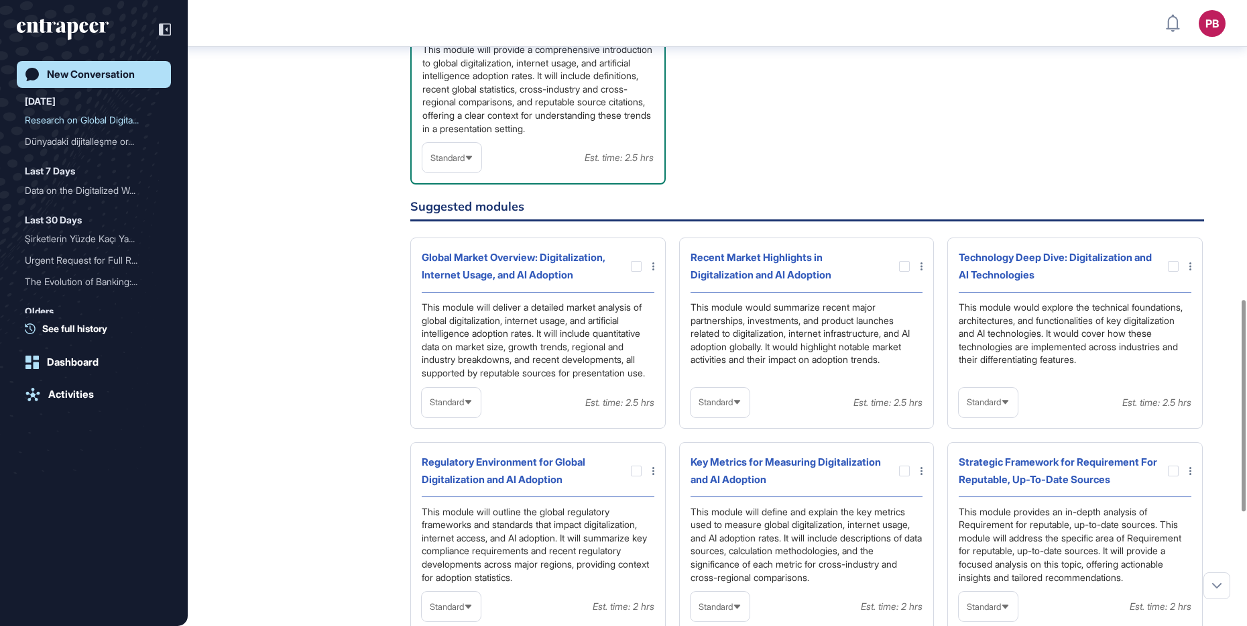
scroll to position [1219, 0]
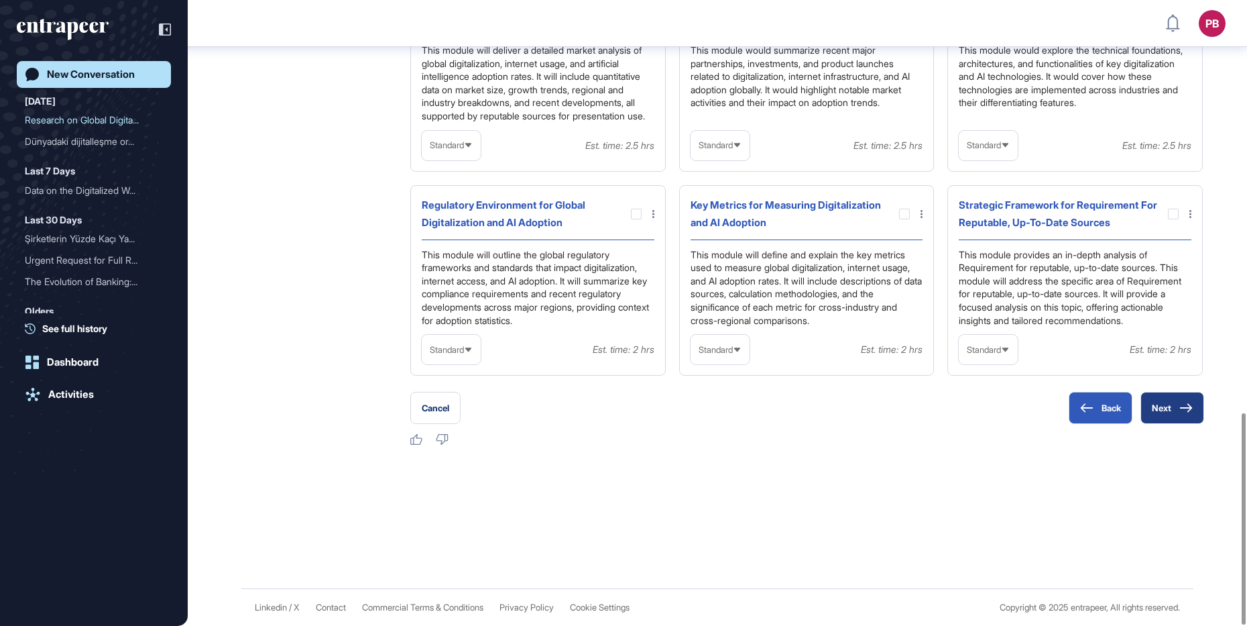
click at [997, 417] on button "Next" at bounding box center [1172, 408] width 64 height 32
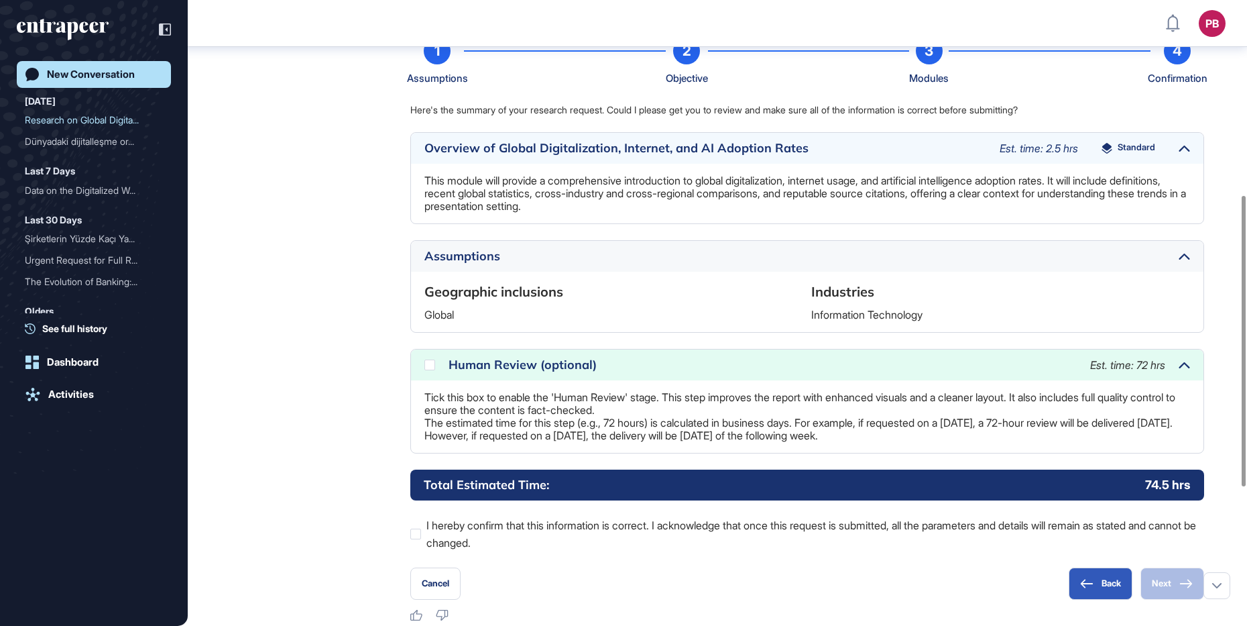
scroll to position [643, 0]
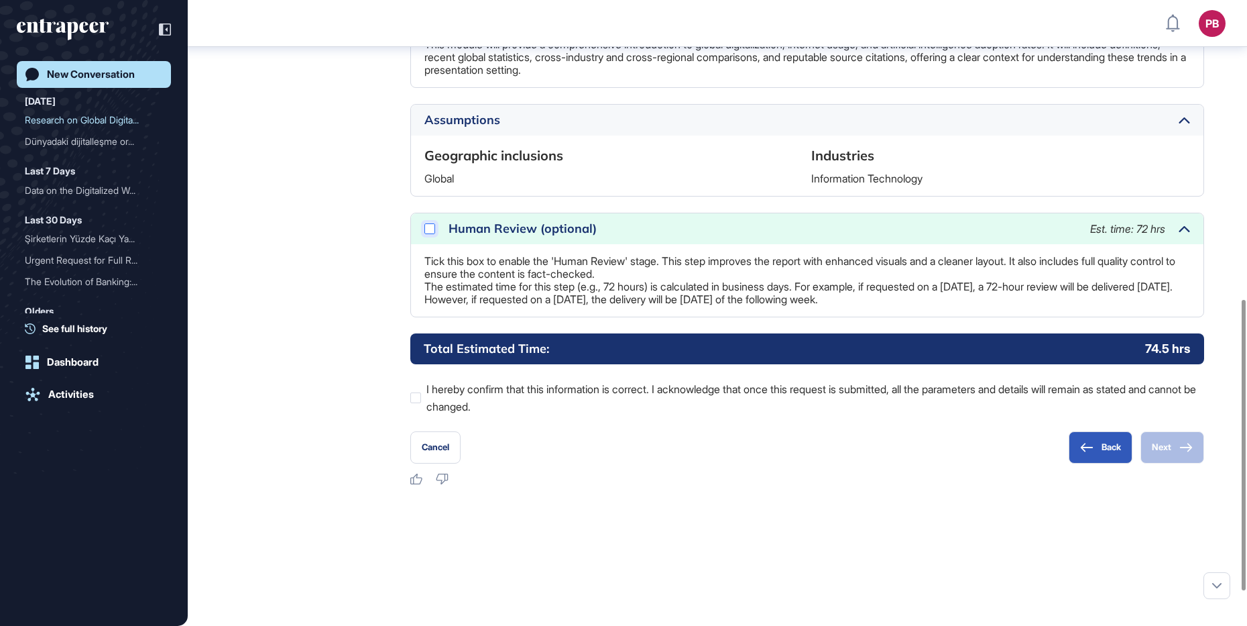
click at [430, 234] on div at bounding box center [429, 228] width 11 height 11
click at [0, 0] on icon at bounding box center [0, 0] width 0 height 0
click at [997, 463] on div "Back Next" at bounding box center [1136, 447] width 135 height 32
click at [417, 403] on div at bounding box center [415, 397] width 11 height 11
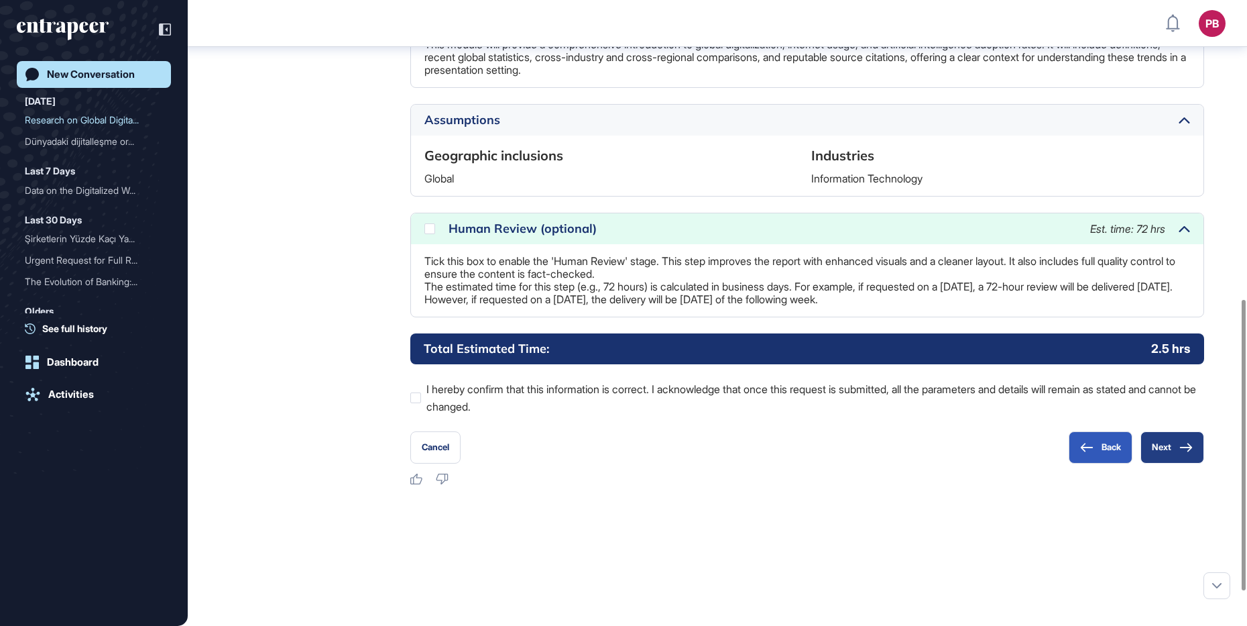
click at [997, 463] on button "Next" at bounding box center [1172, 447] width 64 height 32
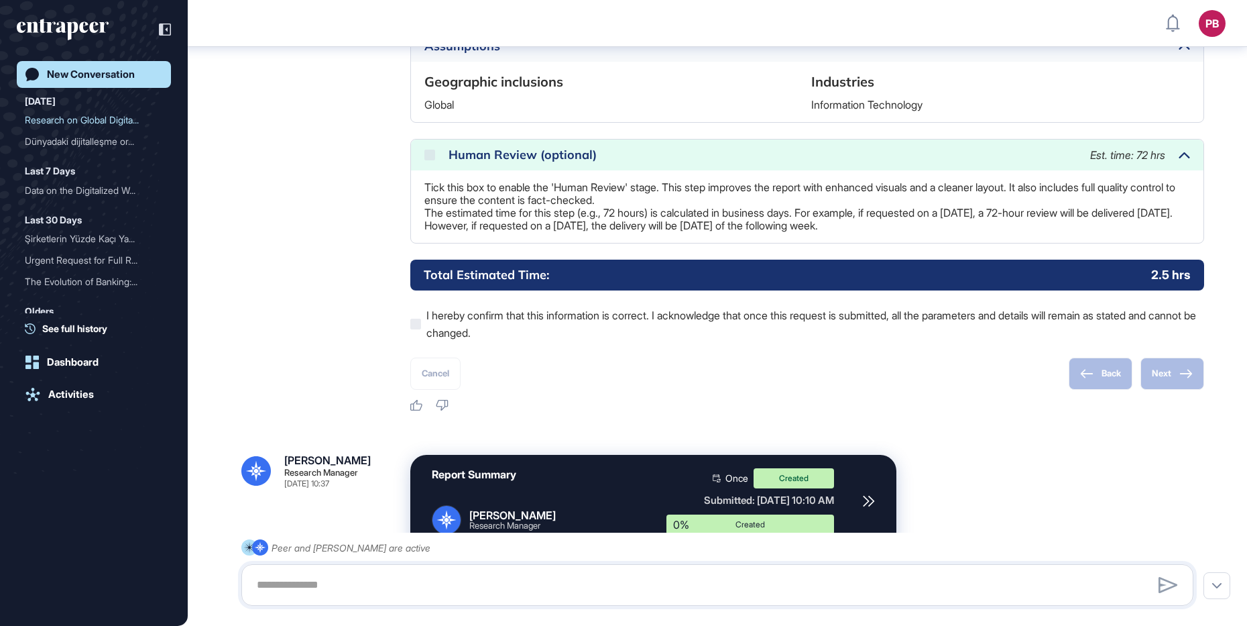
scroll to position [865, 0]
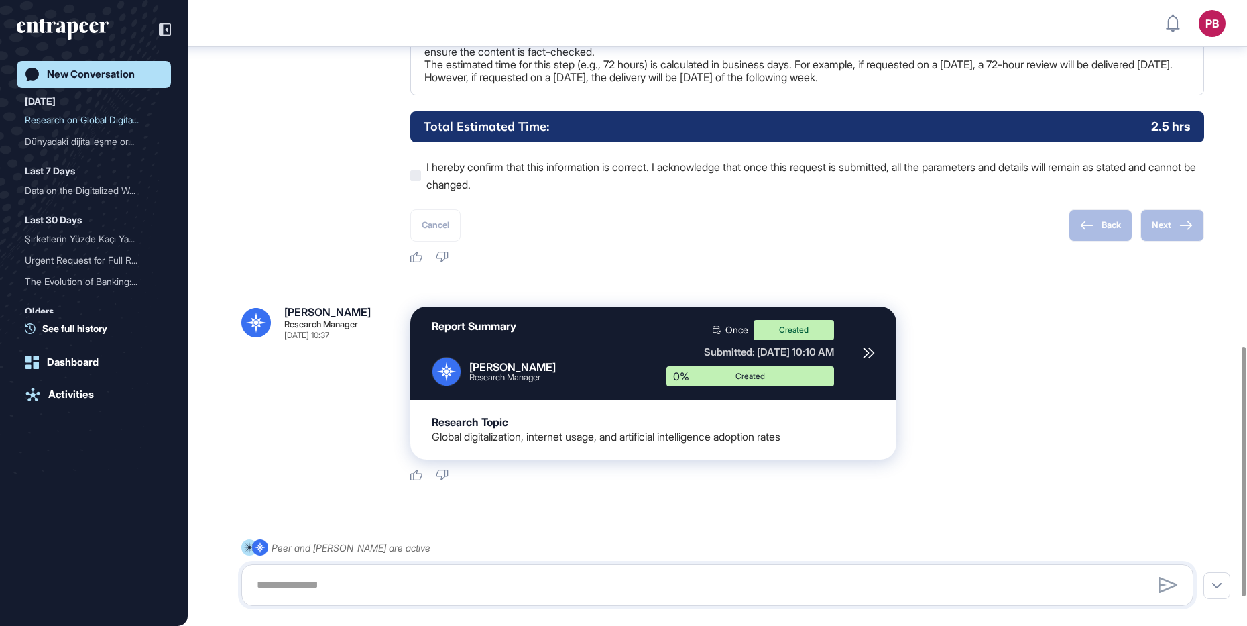
click at [96, 77] on div "New Conversation" at bounding box center [91, 74] width 88 height 12
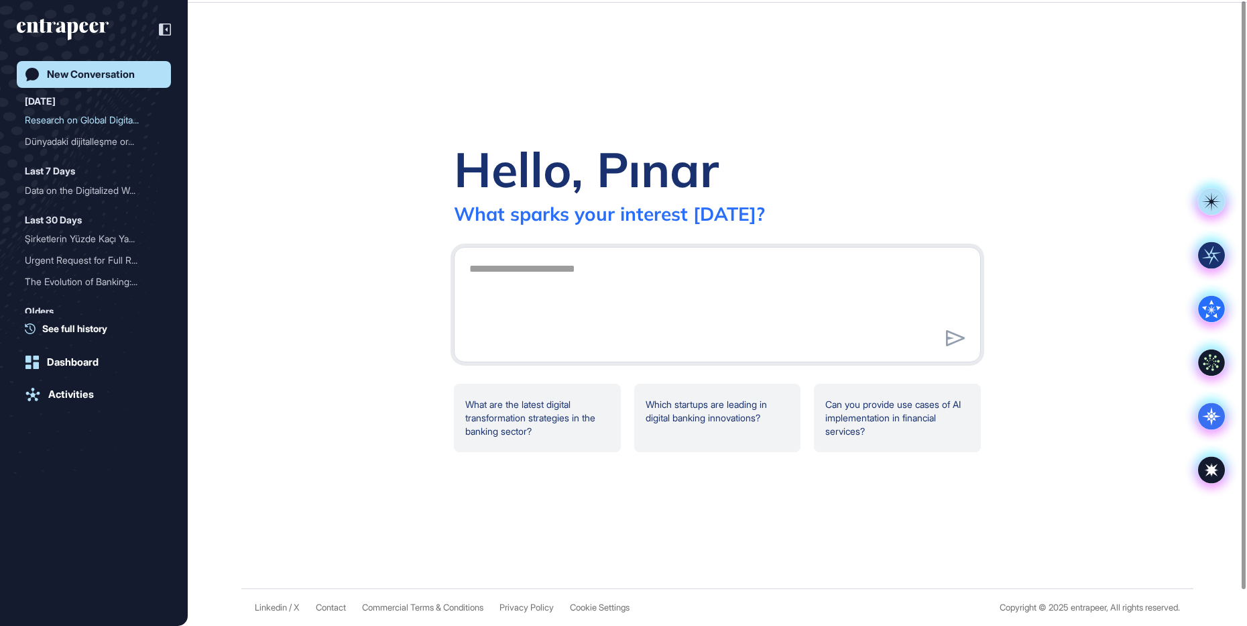
scroll to position [0, 0]
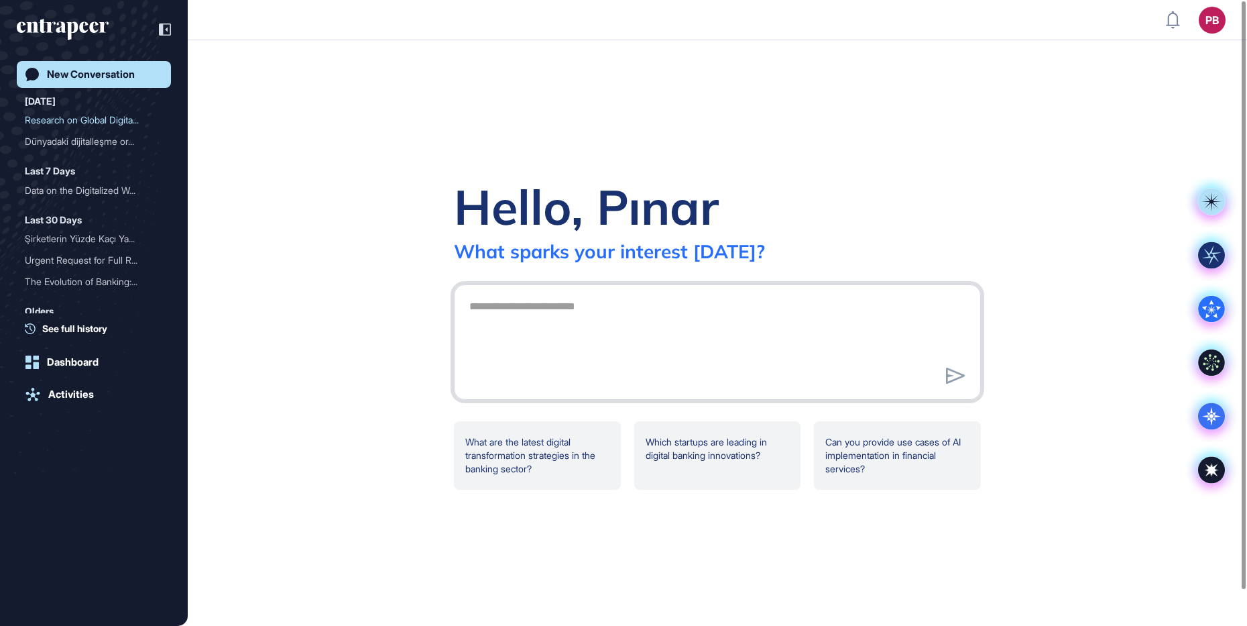
click at [557, 349] on textarea at bounding box center [717, 340] width 512 height 94
click at [703, 319] on textarea at bounding box center [717, 340] width 512 height 94
type textarea "**********"
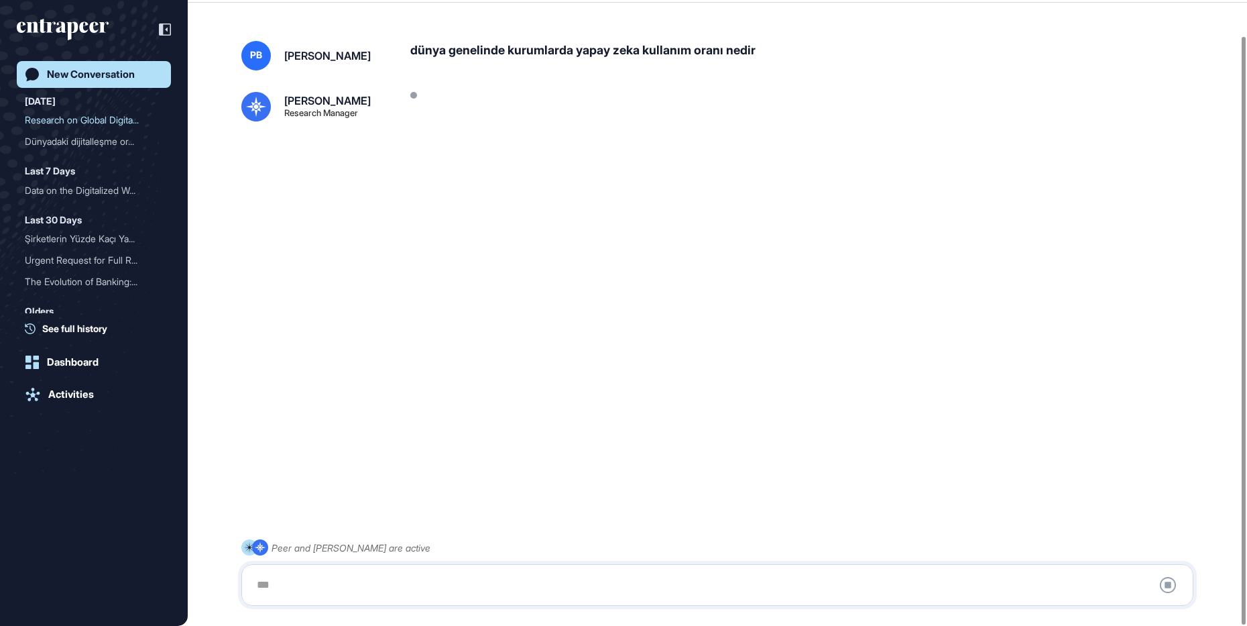
scroll to position [38, 0]
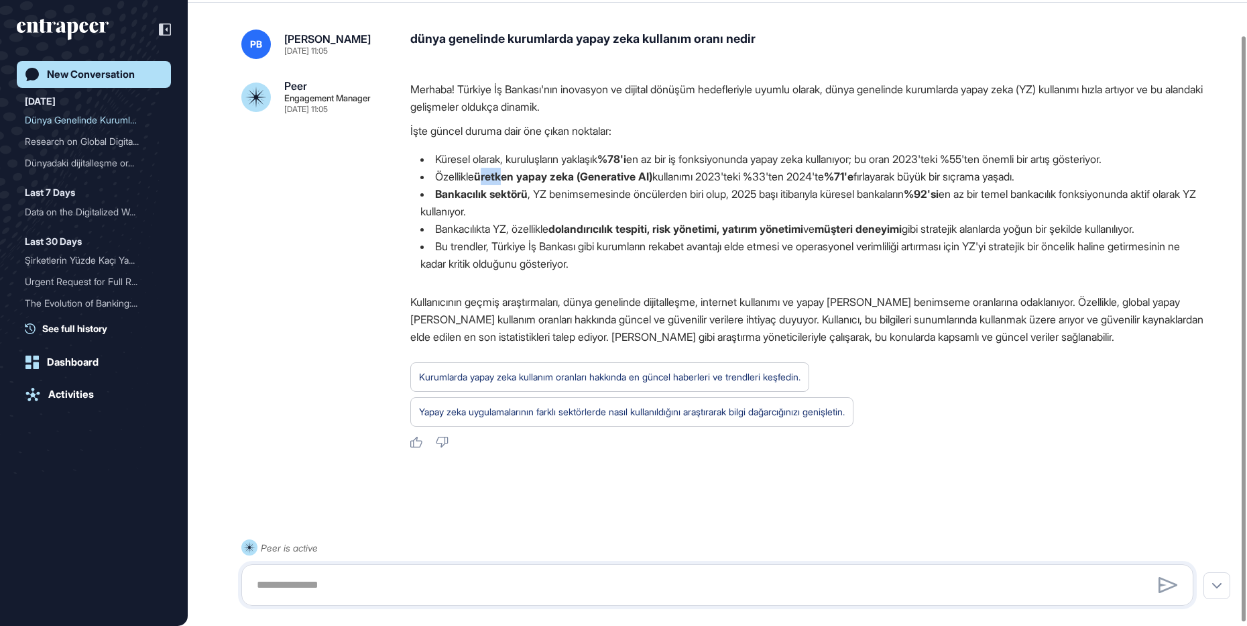
drag, startPoint x: 484, startPoint y: 178, endPoint x: 507, endPoint y: 182, distance: 23.3
click at [507, 182] on strong "üretken yapay zeka (Generative AI)" at bounding box center [563, 176] width 178 height 13
drag, startPoint x: 506, startPoint y: 182, endPoint x: 486, endPoint y: 184, distance: 20.2
click at [486, 184] on li "Özellikle üretken yapay [PERSON_NAME] (Generative AI) kullanımı 2023'teki %33't…" at bounding box center [807, 176] width 794 height 17
click at [477, 184] on li "Özellikle üretken yapay [PERSON_NAME] (Generative AI) kullanımı 2023'teki %33't…" at bounding box center [807, 176] width 794 height 17
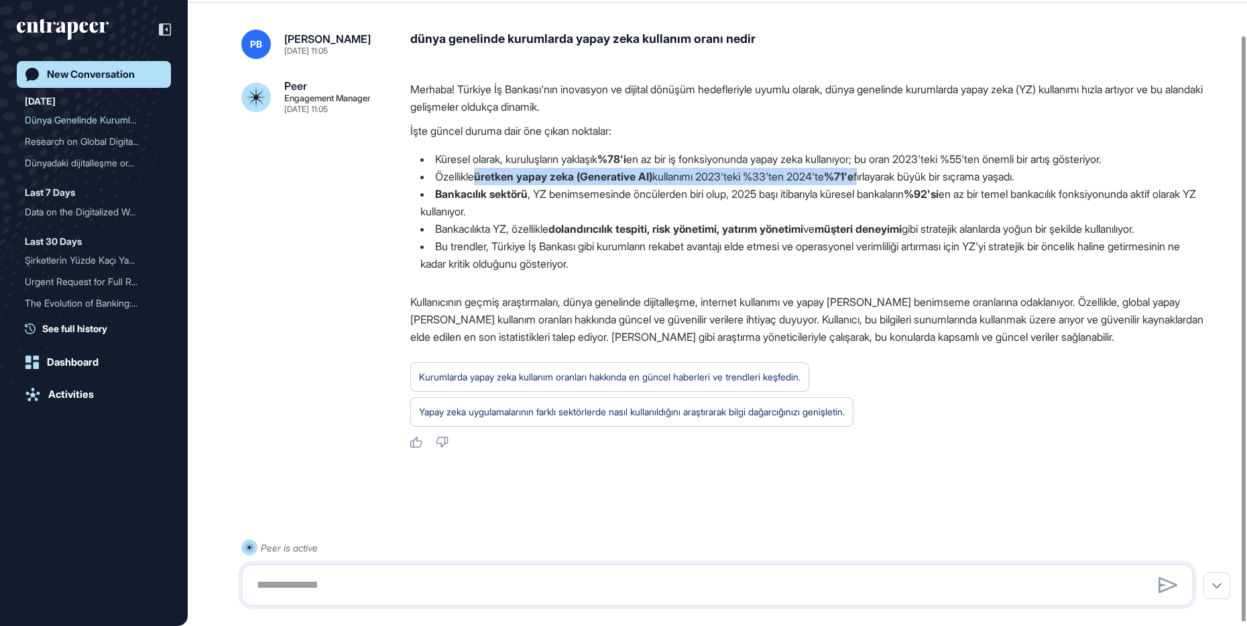
drag, startPoint x: 480, startPoint y: 180, endPoint x: 886, endPoint y: 177, distance: 406.3
click at [886, 177] on li "Özellikle üretken yapay [PERSON_NAME] (Generative AI) kullanımı 2023'teki %33't…" at bounding box center [807, 176] width 794 height 17
copy li "üretken yapay [PERSON_NAME] (Generative AI) kullanımı 2023'teki %33'ten 2024'te…"
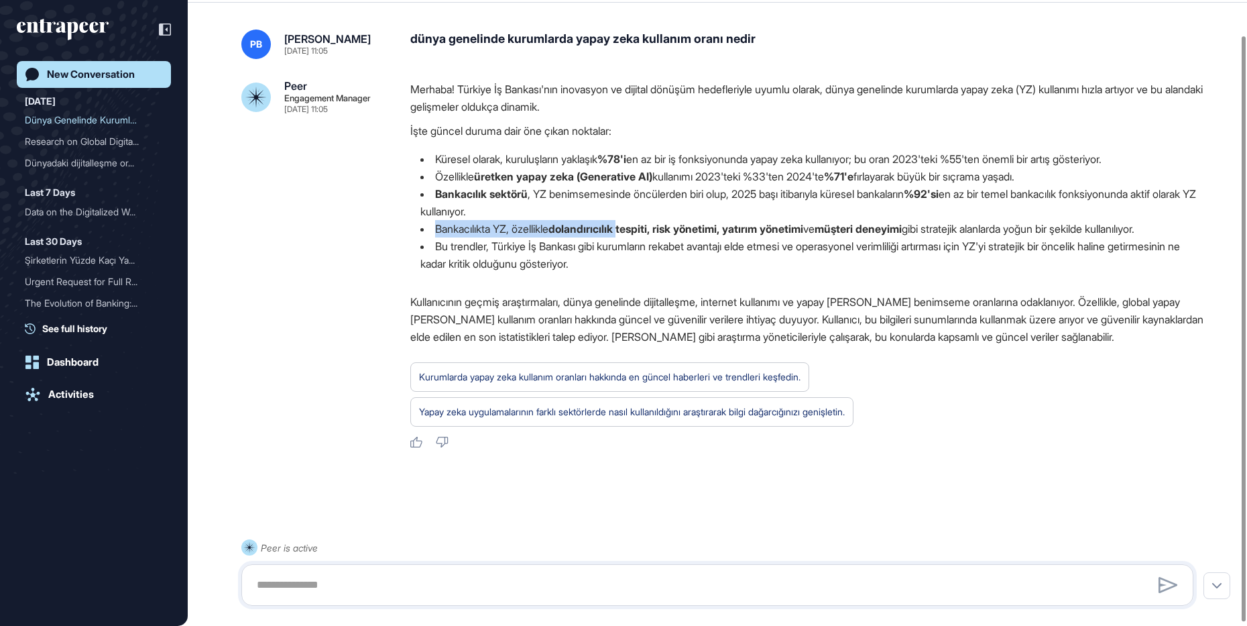
drag, startPoint x: 437, startPoint y: 225, endPoint x: 633, endPoint y: 230, distance: 195.8
click at [633, 230] on li "Bankacılıkta YZ, özellikle dolandırıcılık tespiti, risk yönetimi, yatırım yönet…" at bounding box center [807, 228] width 794 height 17
drag, startPoint x: 633, startPoint y: 230, endPoint x: 642, endPoint y: 288, distance: 59.0
click at [642, 288] on div "Merhaba! Türkiye İş Bankası'nın inovasyon ve dijital dönüşüm hedefleriyle uyuml…" at bounding box center [807, 264] width 794 height 369
drag, startPoint x: 642, startPoint y: 288, endPoint x: 631, endPoint y: 304, distance: 19.3
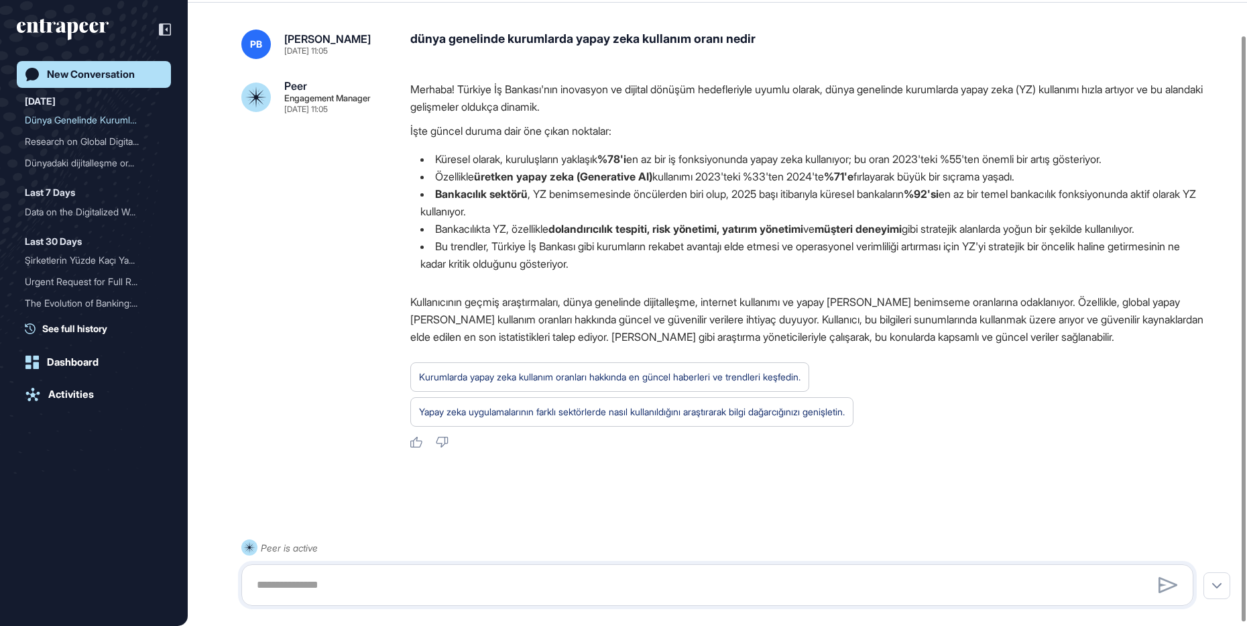
click at [631, 304] on p "Kullanıcının geçmiş araştırmaları, dünya genelinde dijitalleşme, internet kulla…" at bounding box center [807, 319] width 794 height 52
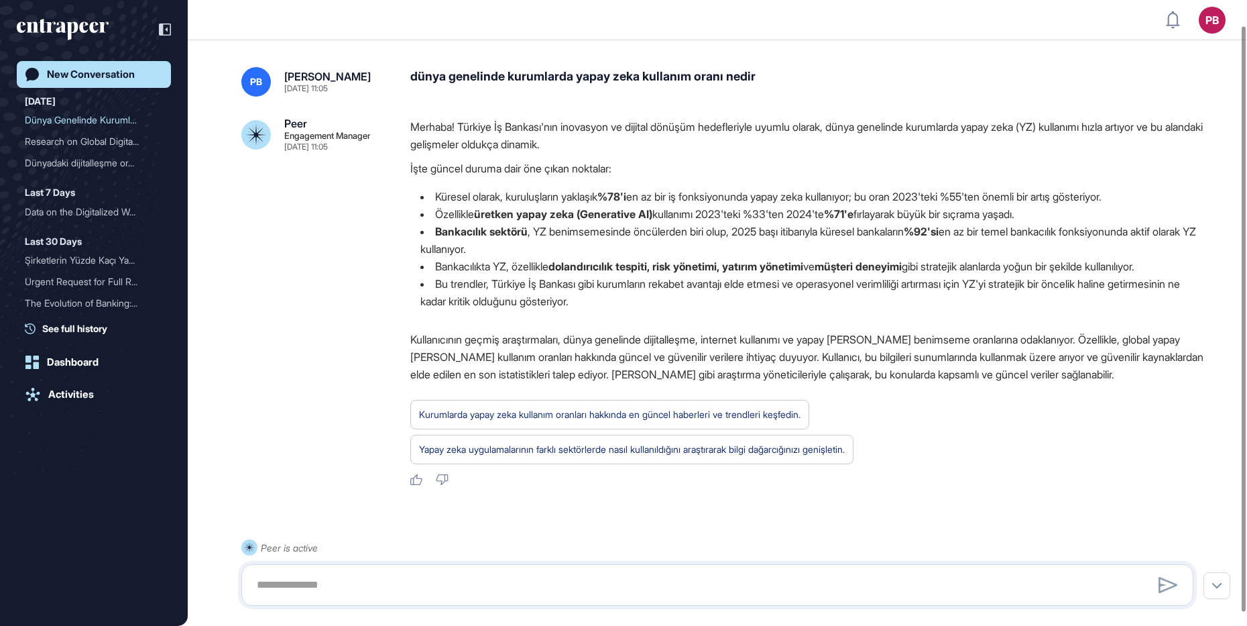
scroll to position [41, 0]
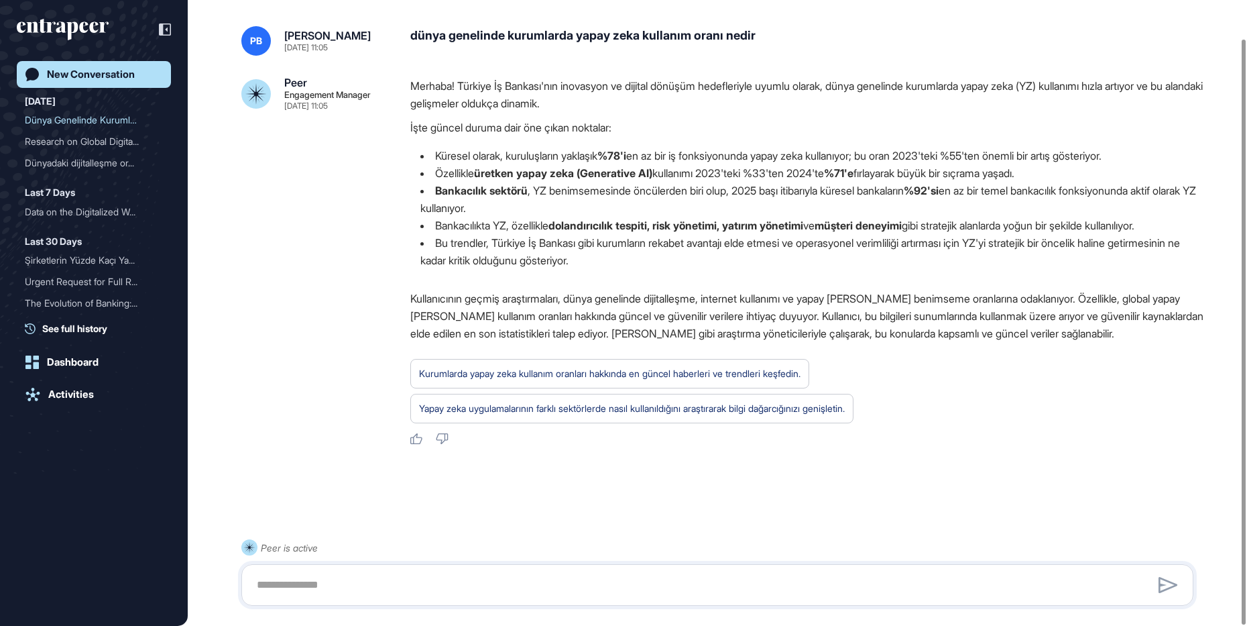
click at [491, 233] on div "PB [PERSON_NAME] [DATE] 11:05 dünya genelinde kurumlarda yapay [PERSON_NAME] ku…" at bounding box center [717, 293] width 1059 height 589
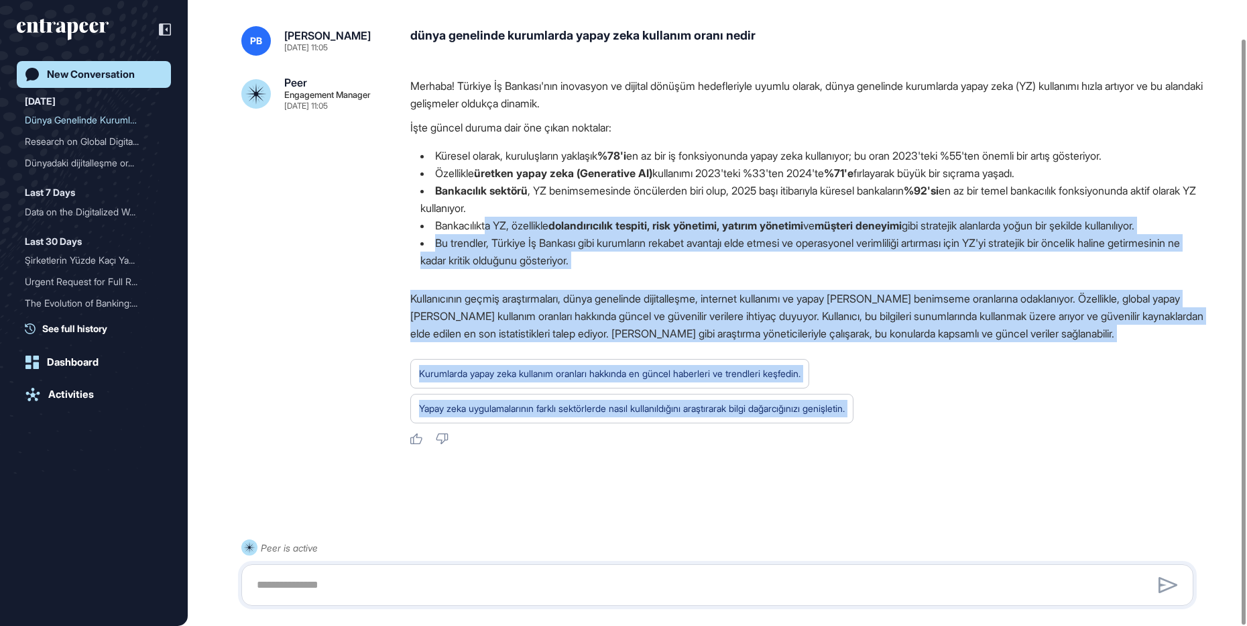
click at [815, 253] on li "Bu trendler, Türkiye İş Bankası gibi kurumların rekabet avantajı elde etmesi ve…" at bounding box center [807, 251] width 794 height 35
